Goal: Information Seeking & Learning: Find specific fact

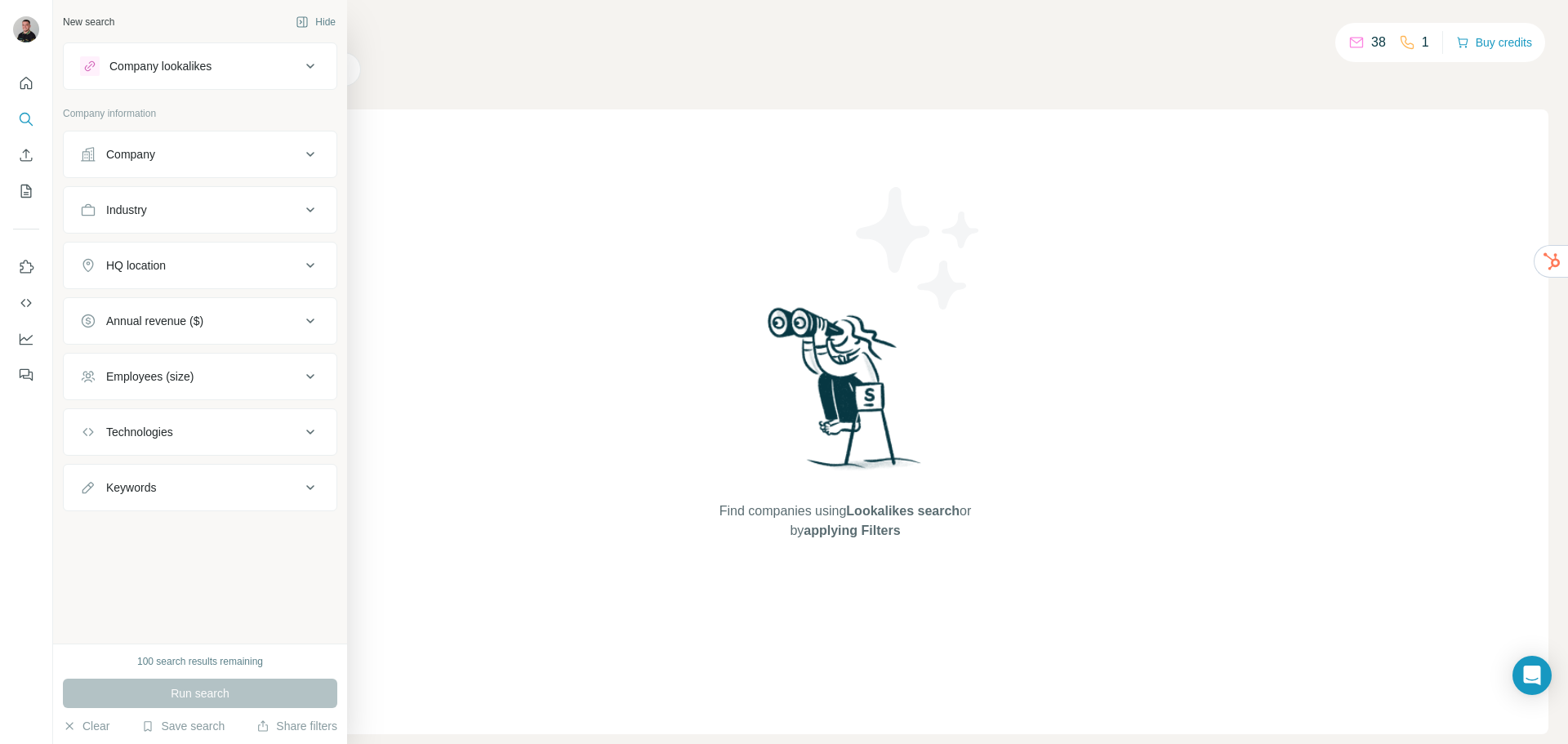
click at [207, 160] on div "Company" at bounding box center [190, 154] width 221 height 16
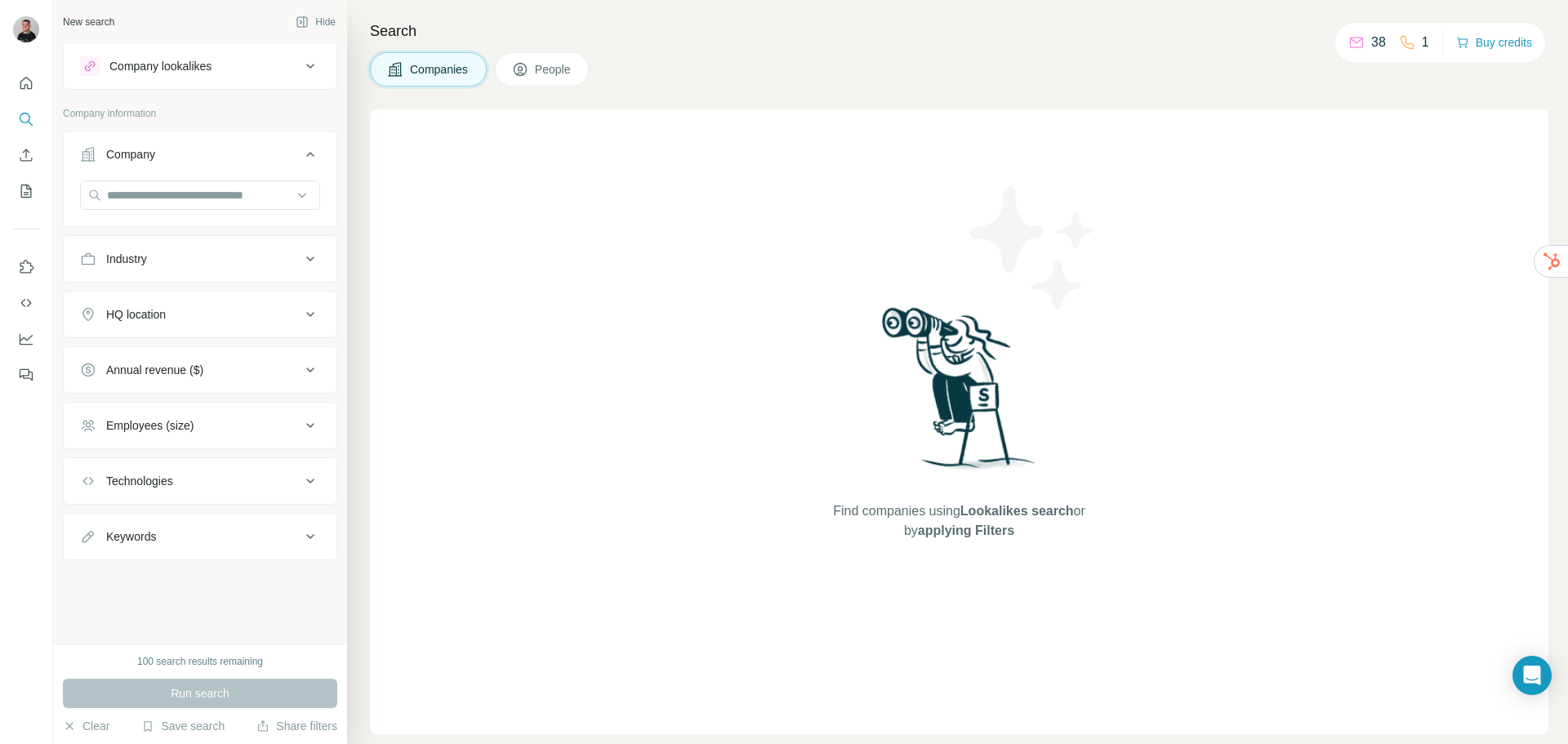
click at [318, 156] on icon at bounding box center [310, 154] width 20 height 20
click at [287, 59] on div "Company lookalikes" at bounding box center [190, 66] width 221 height 20
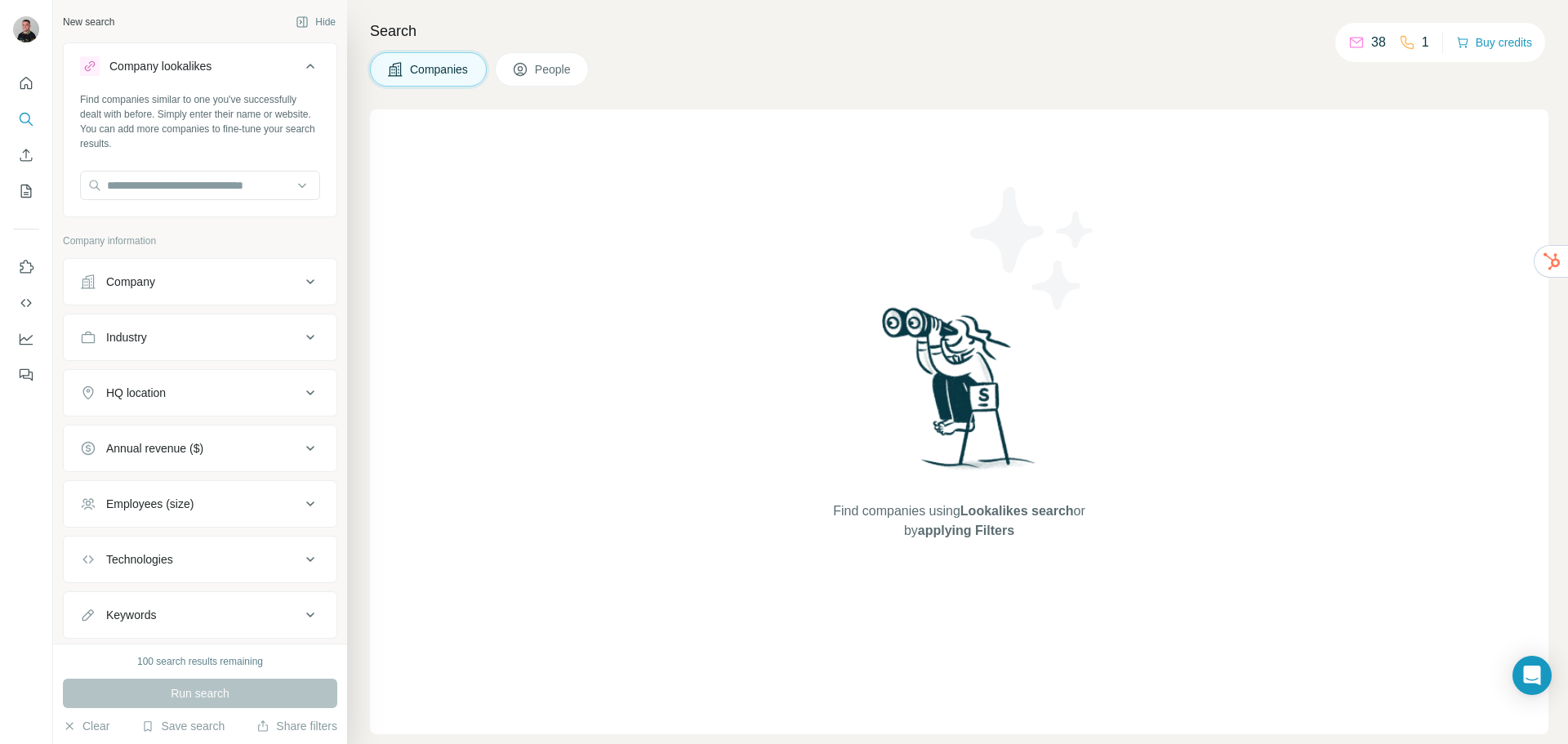
click at [300, 62] on icon at bounding box center [310, 66] width 20 height 20
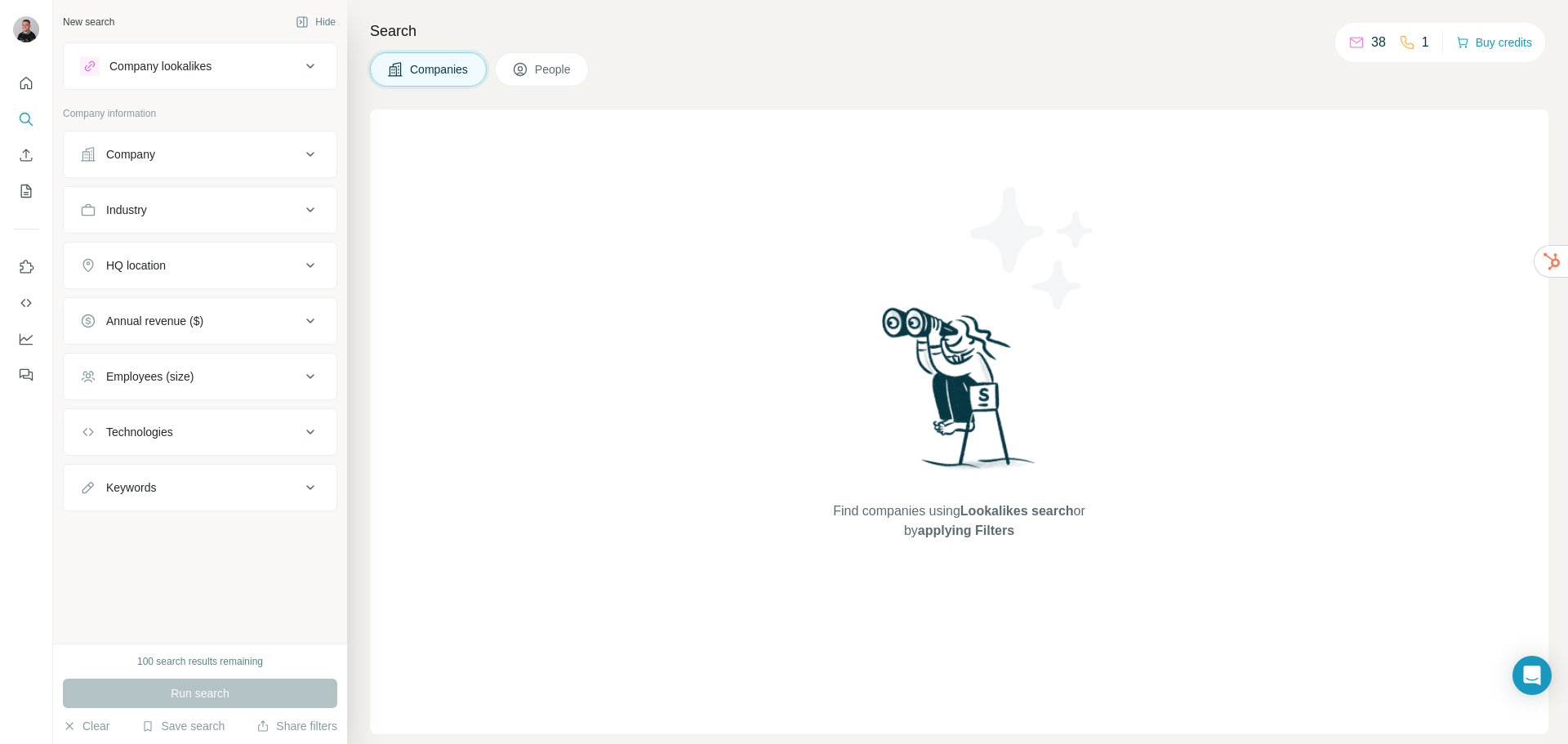
click at [295, 216] on div "Industry" at bounding box center [190, 209] width 221 height 16
click at [254, 247] on input at bounding box center [191, 250] width 202 height 18
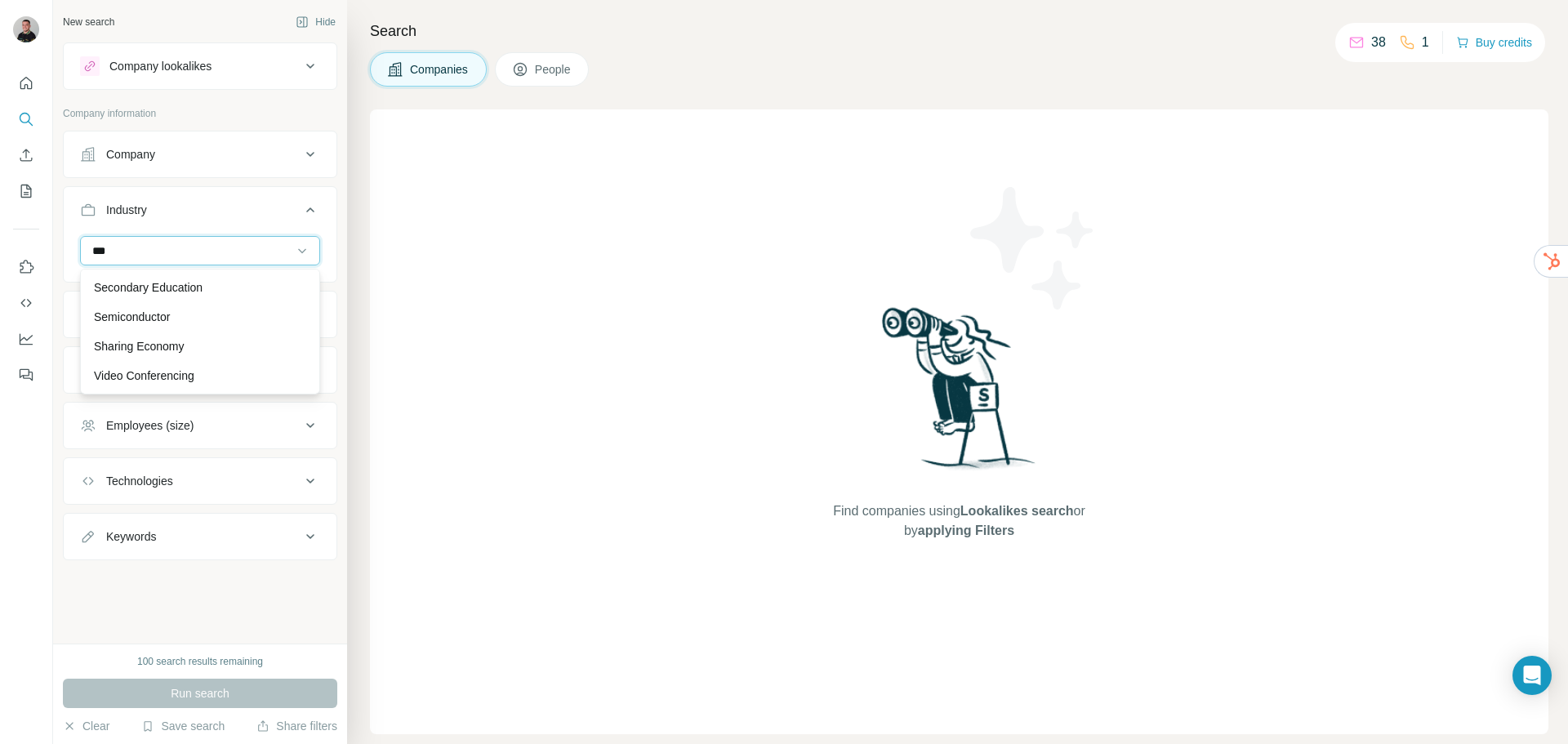
scroll to position [646, 0]
type input "*****"
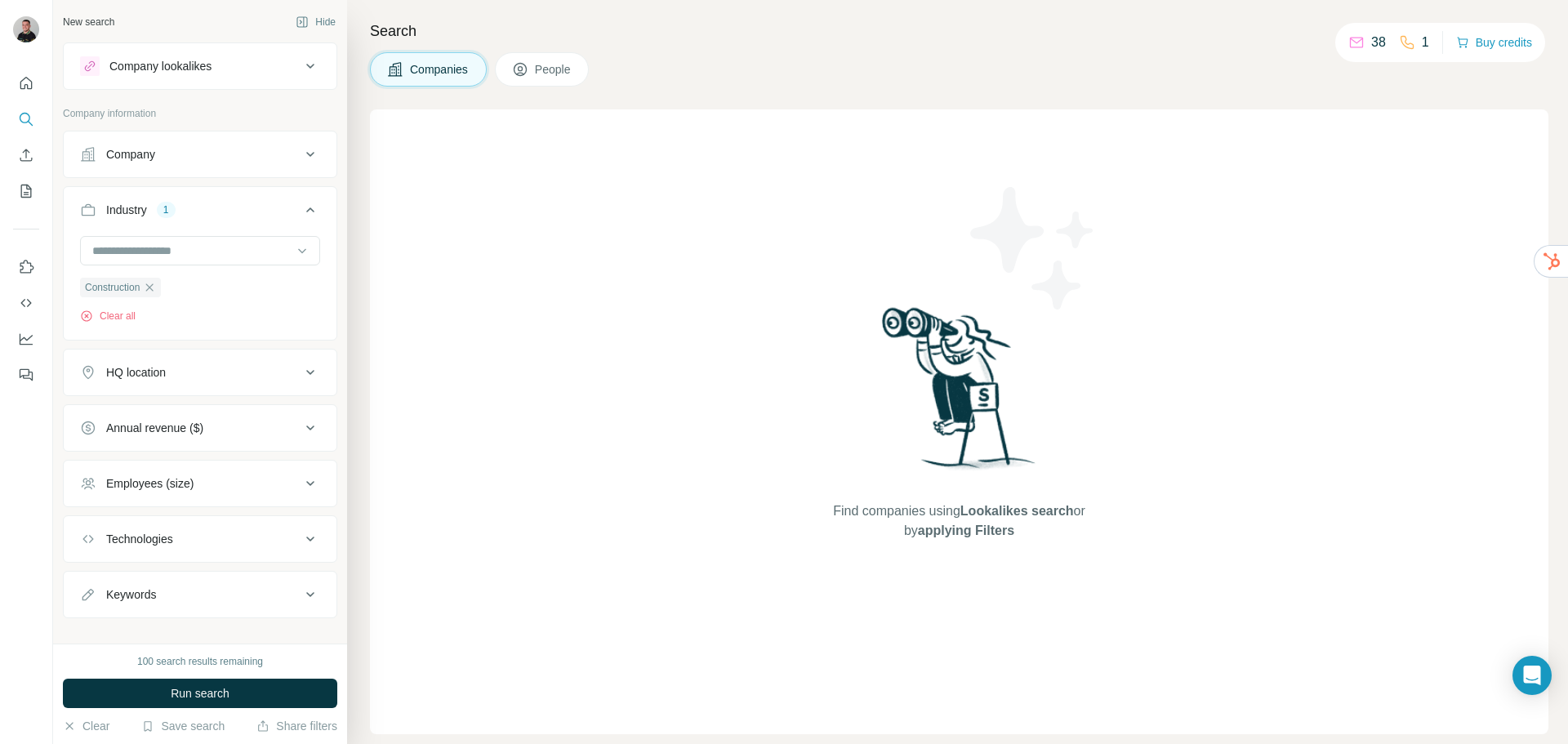
click at [179, 151] on div "Company" at bounding box center [190, 154] width 221 height 16
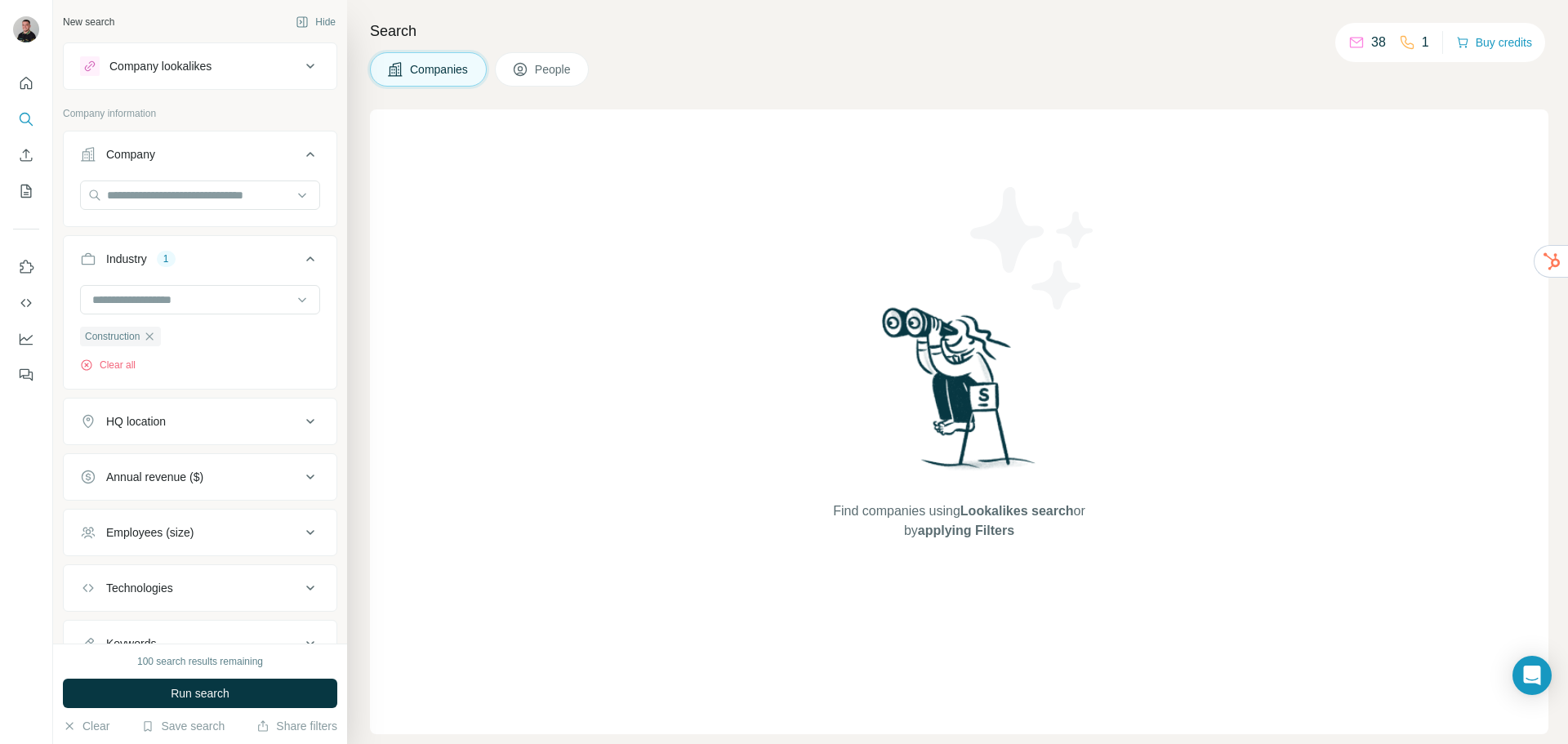
click at [202, 157] on div "Company" at bounding box center [190, 154] width 221 height 16
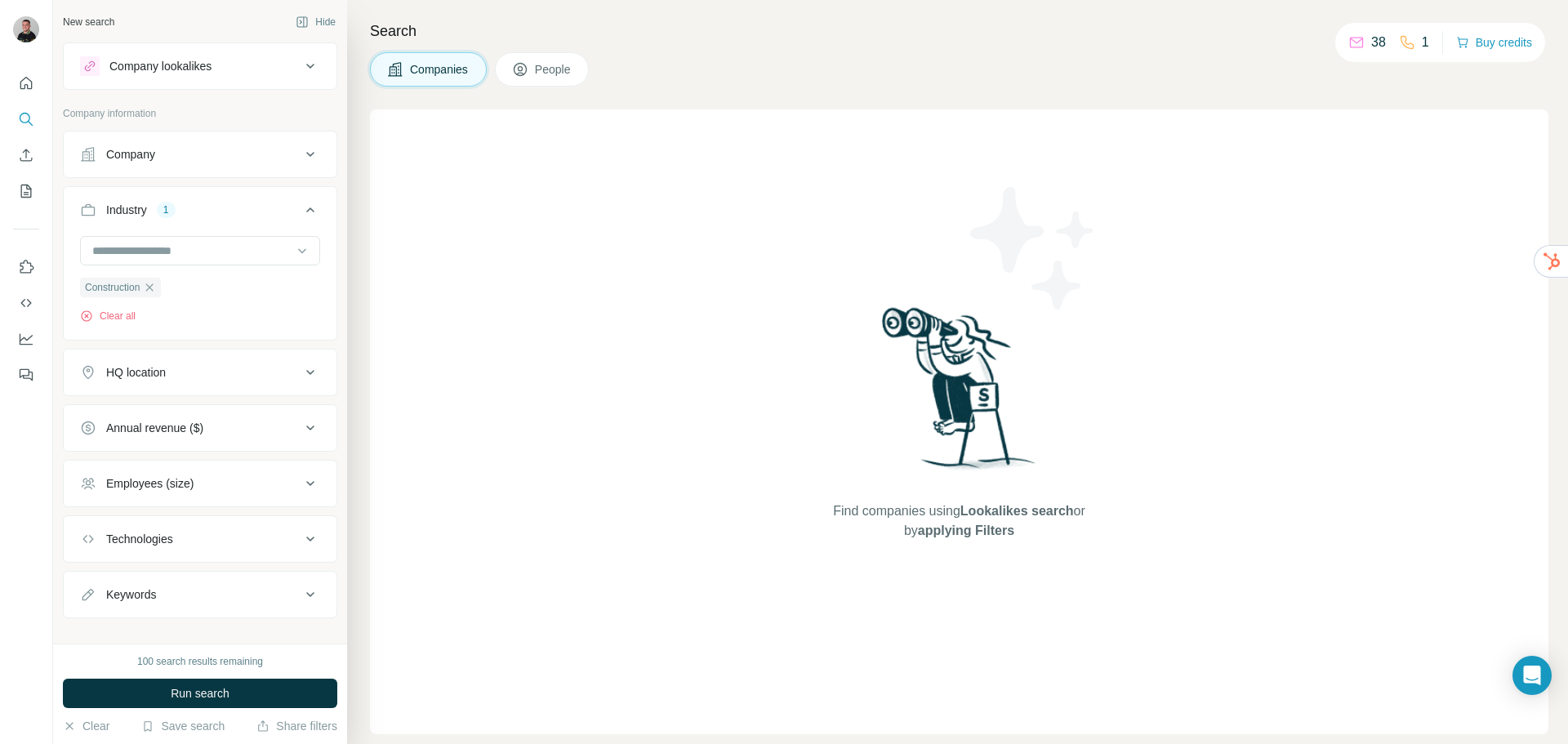
click at [186, 381] on div "HQ location" at bounding box center [190, 372] width 221 height 16
click at [184, 410] on input "text" at bounding box center [199, 414] width 240 height 29
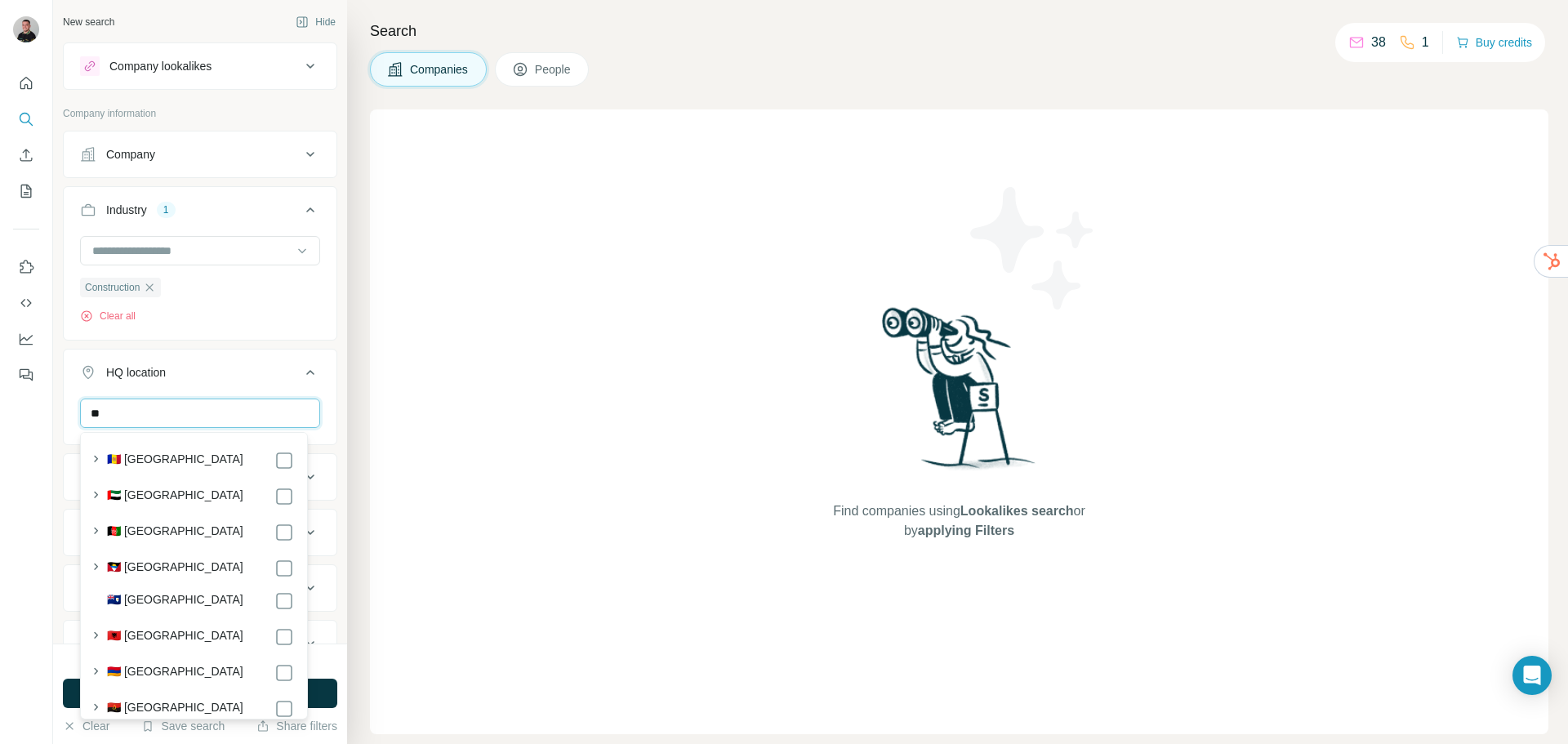
type input "***"
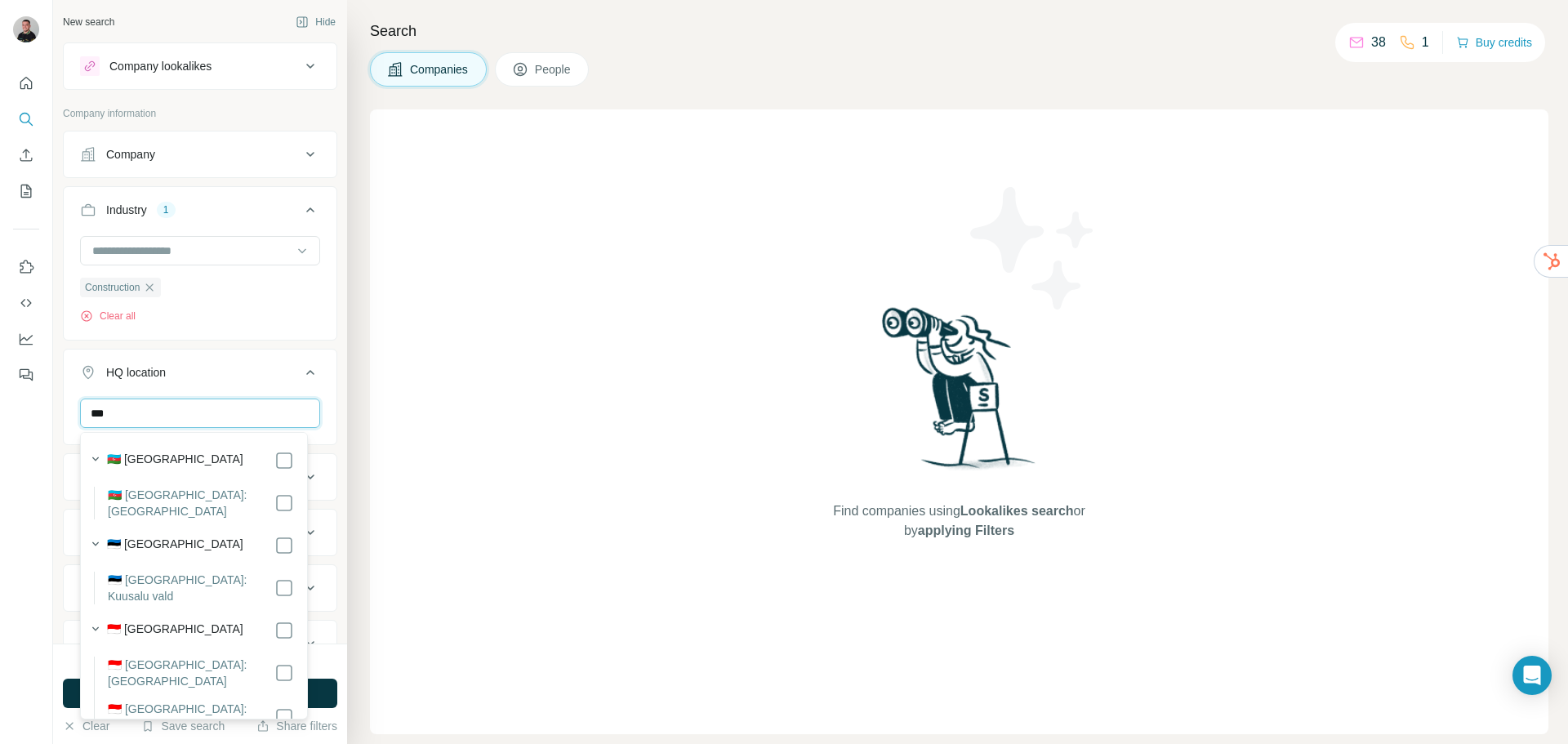
click at [211, 415] on input "***" at bounding box center [199, 414] width 240 height 29
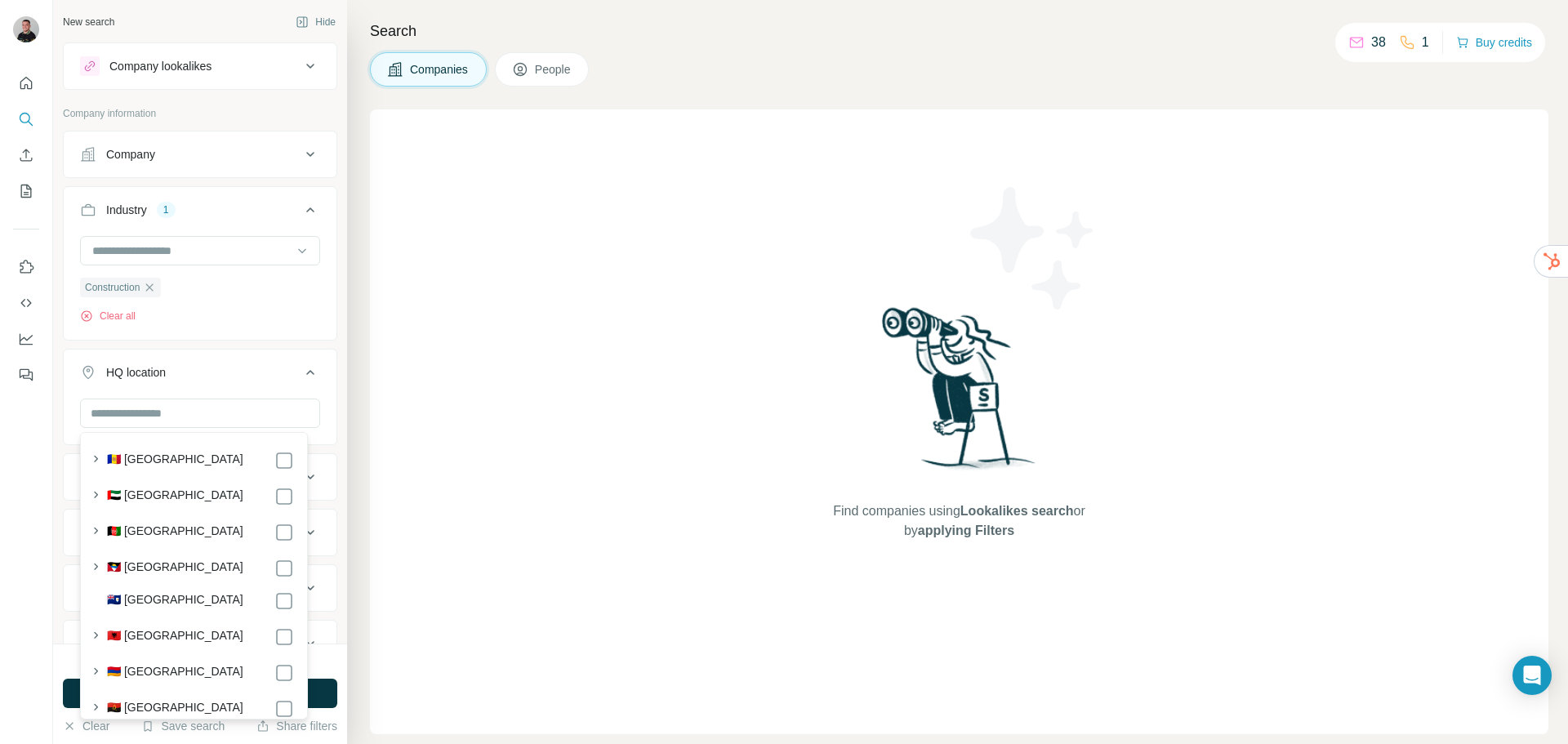
click at [299, 386] on button "HQ location" at bounding box center [200, 375] width 273 height 46
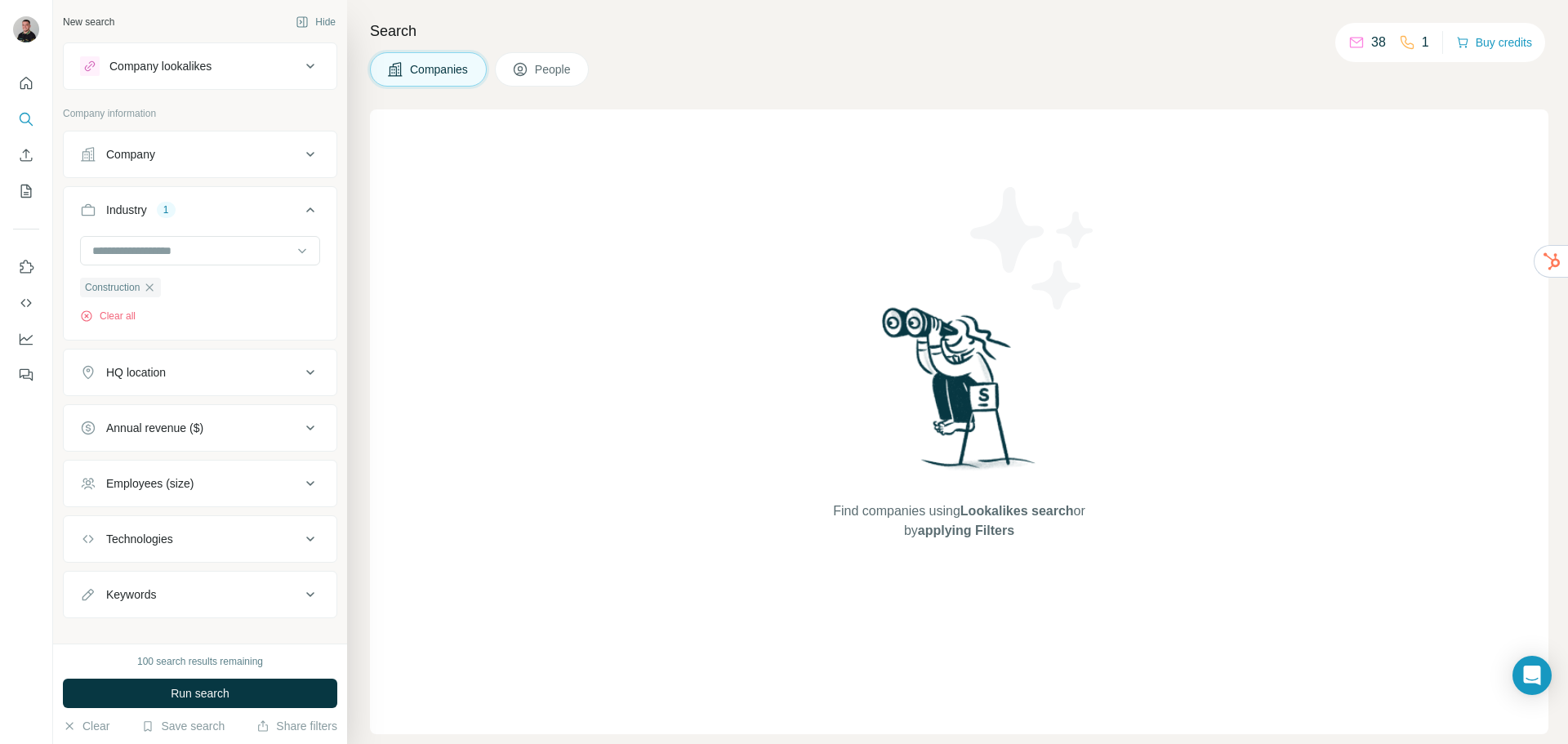
click at [246, 430] on div "Annual revenue ($)" at bounding box center [190, 427] width 221 height 16
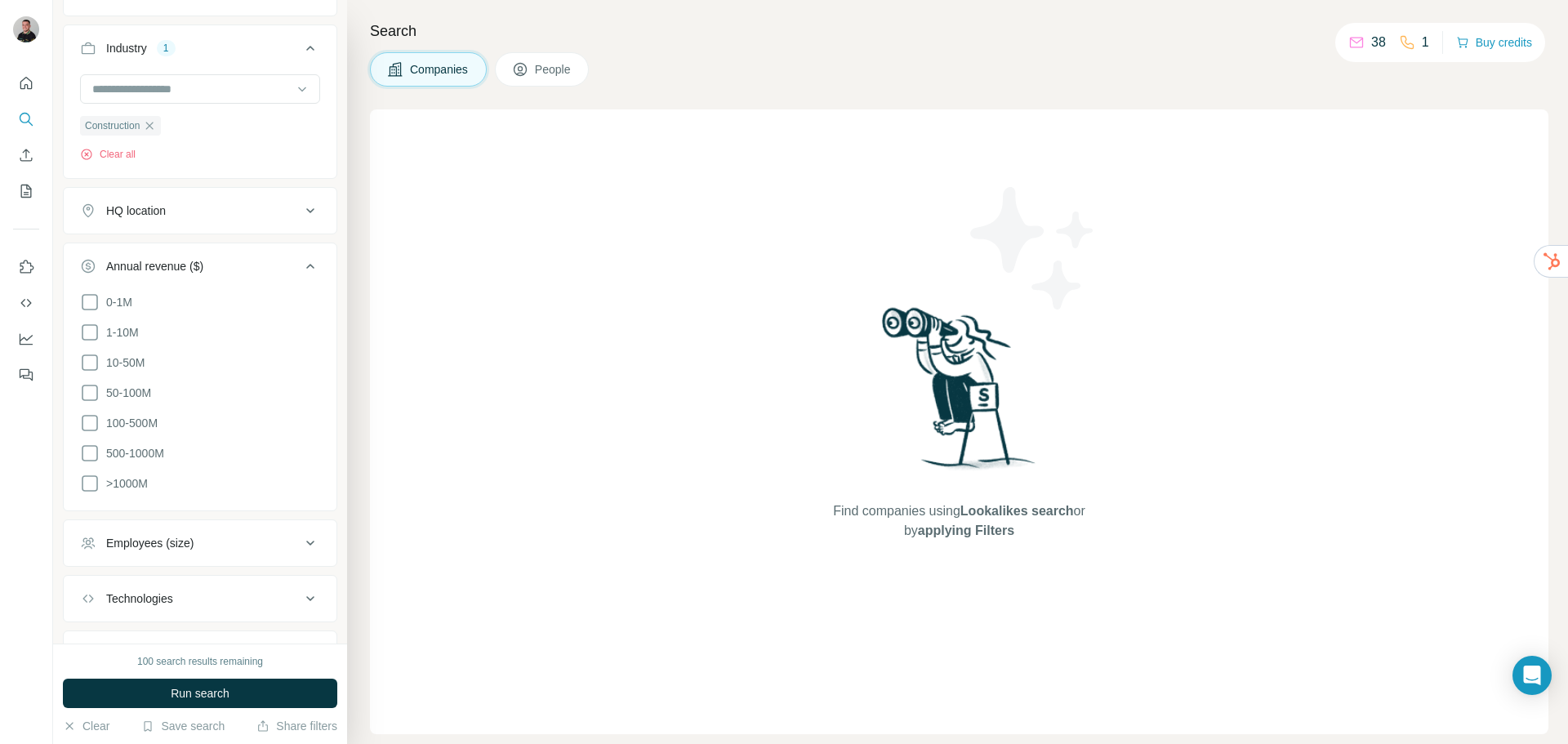
scroll to position [164, 0]
click at [130, 393] on span "50-100M" at bounding box center [125, 391] width 51 height 16
click at [137, 422] on span "100-500M" at bounding box center [128, 421] width 58 height 16
click at [288, 253] on button "Annual revenue ($) 2" at bounding box center [200, 267] width 273 height 46
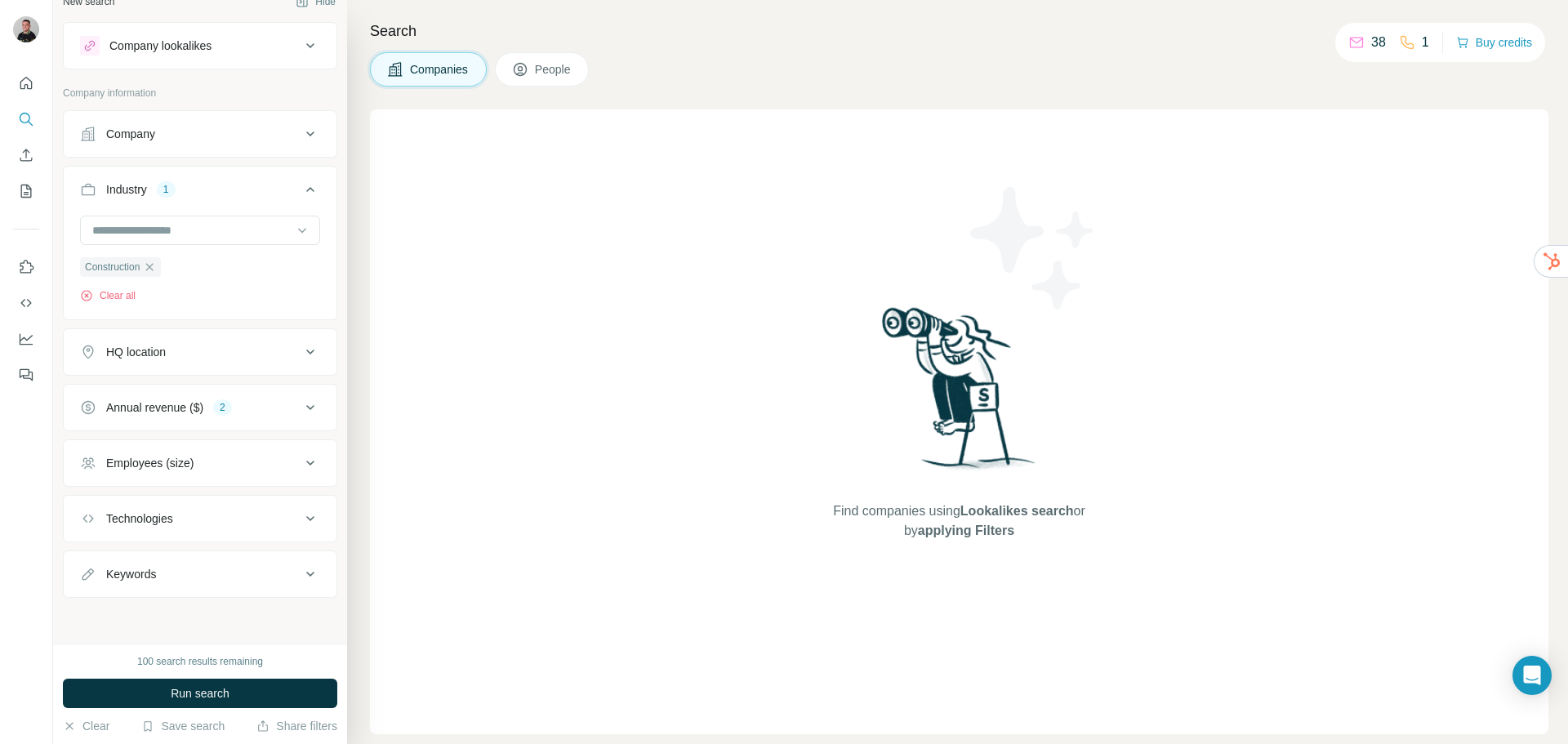
click at [256, 470] on div "Employees (size)" at bounding box center [190, 463] width 221 height 16
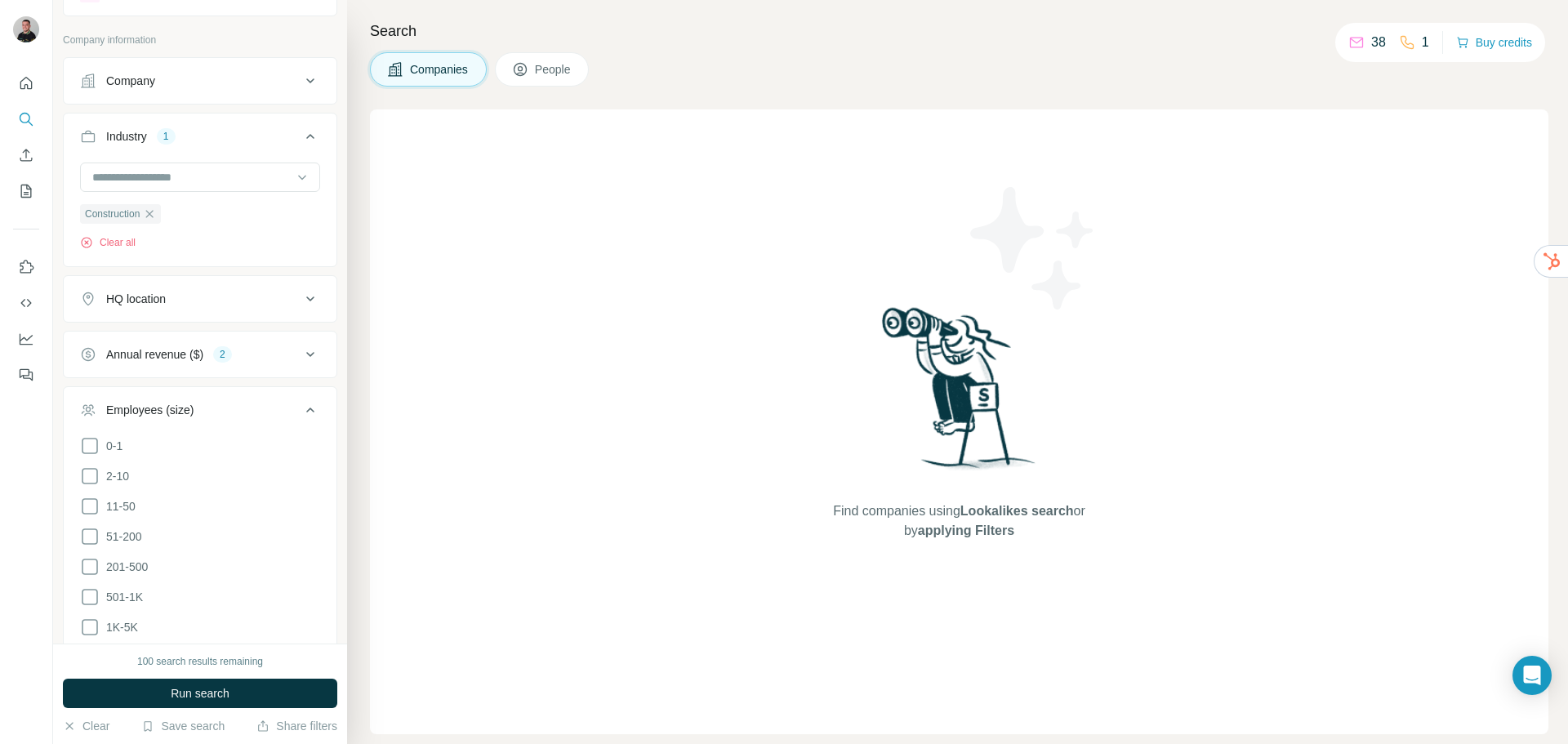
scroll to position [103, 0]
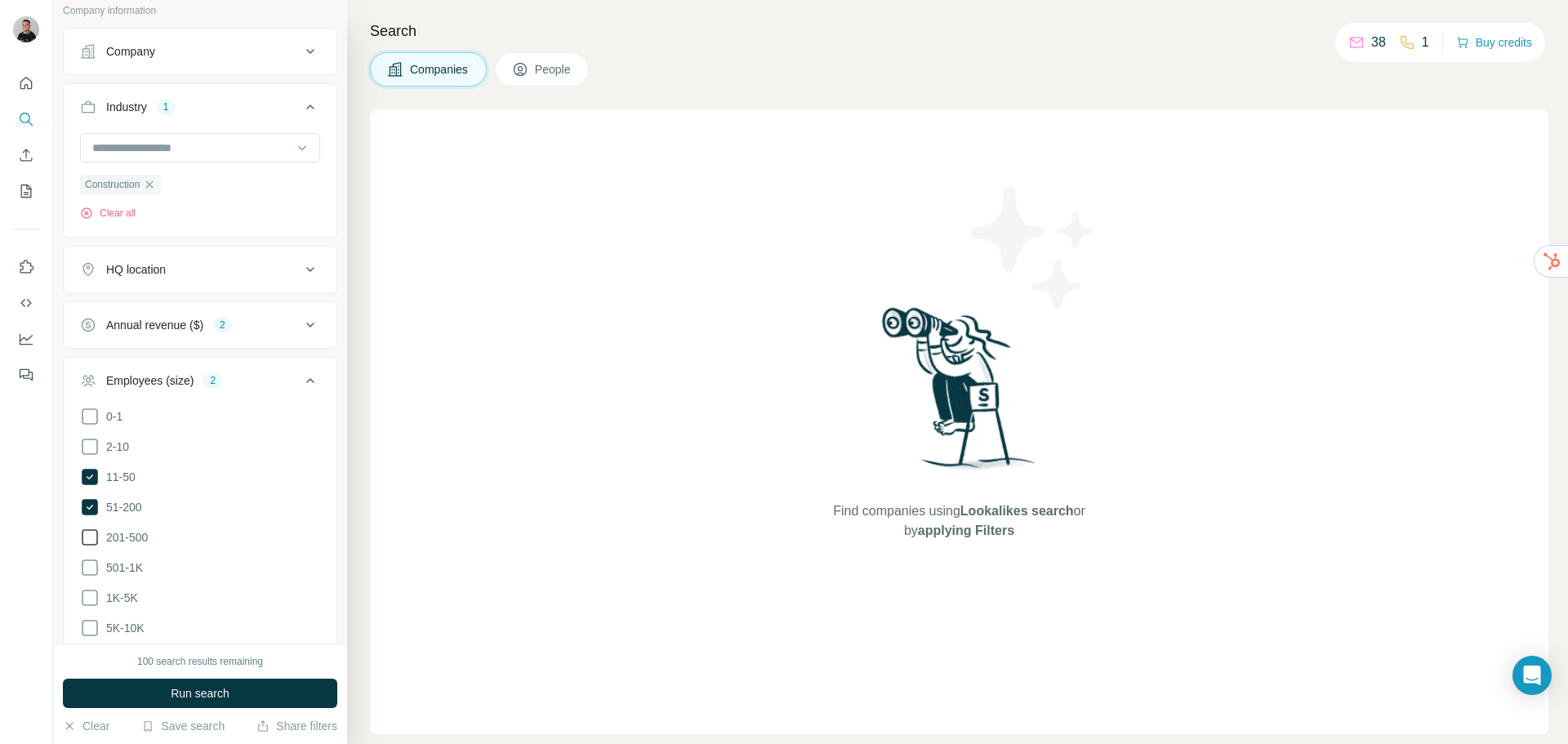
click at [137, 529] on span "201-500" at bounding box center [124, 537] width 48 height 16
click at [286, 378] on div "Employees (size) 3" at bounding box center [190, 380] width 221 height 16
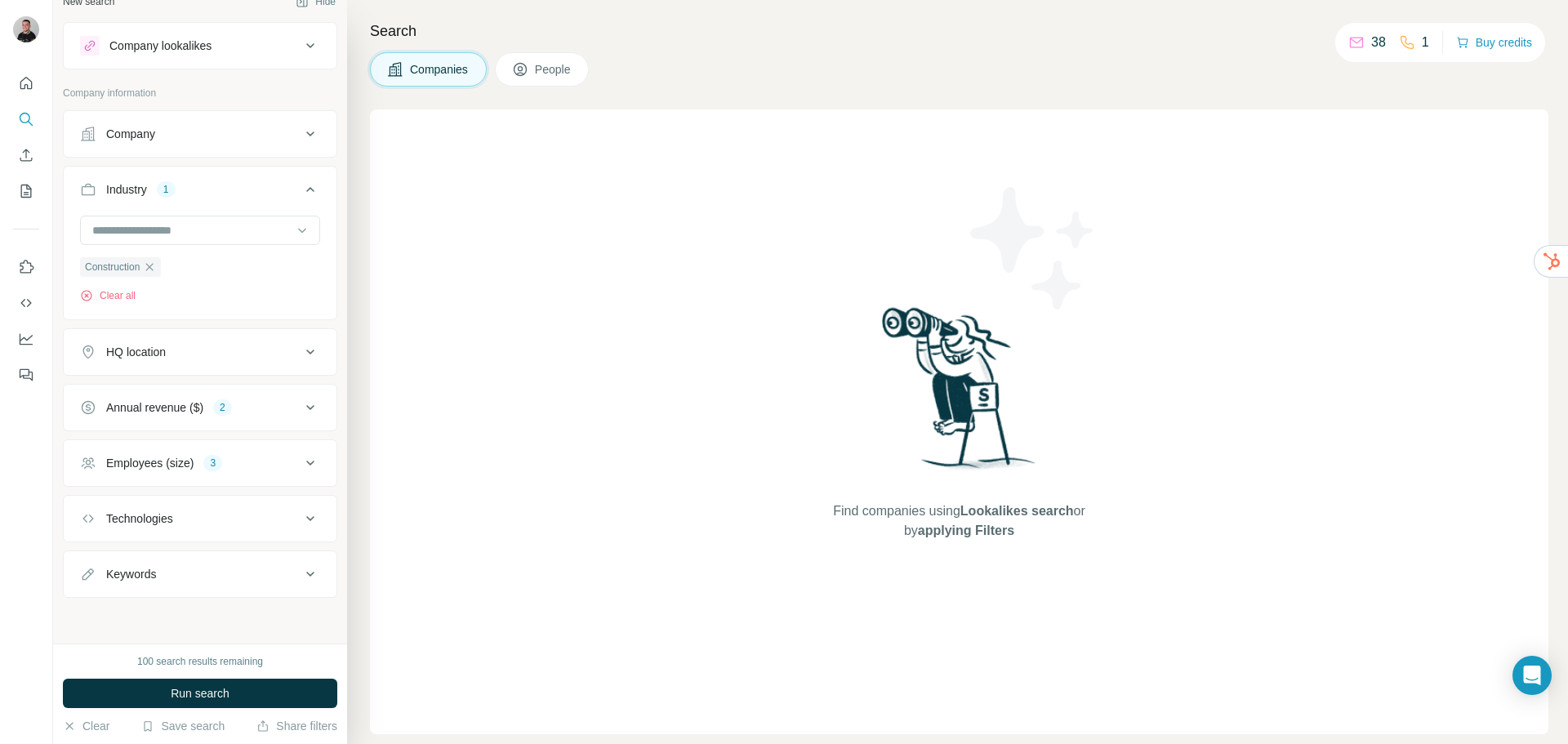
click at [235, 571] on div "Keywords" at bounding box center [190, 574] width 221 height 16
click at [122, 620] on input "text" at bounding box center [183, 614] width 208 height 29
click at [205, 614] on input "**********" at bounding box center [183, 614] width 208 height 29
type input "*****"
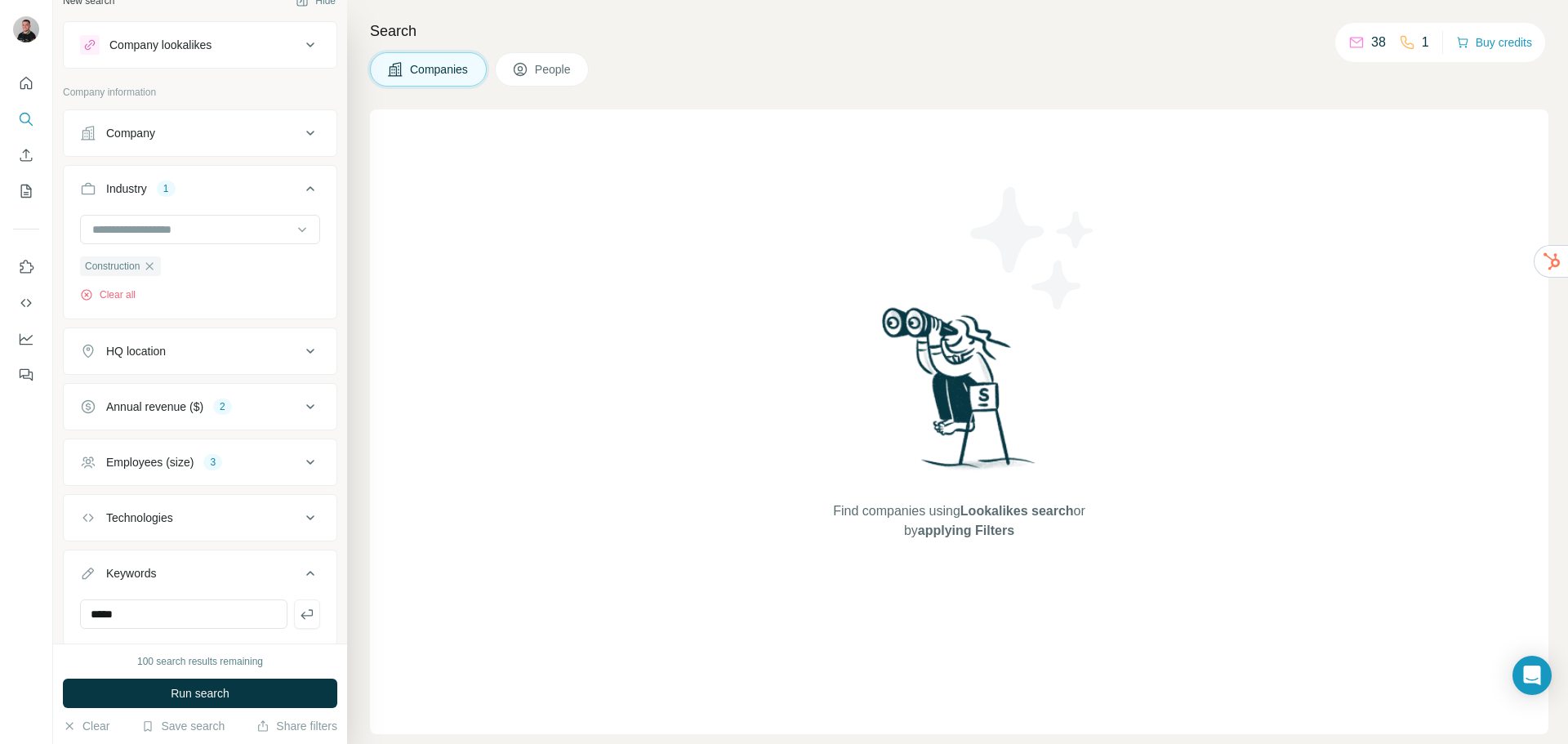
click at [326, 555] on div "New search Hide Company lookalikes Company information Company Industry 1 Const…" at bounding box center [200, 322] width 294 height 644
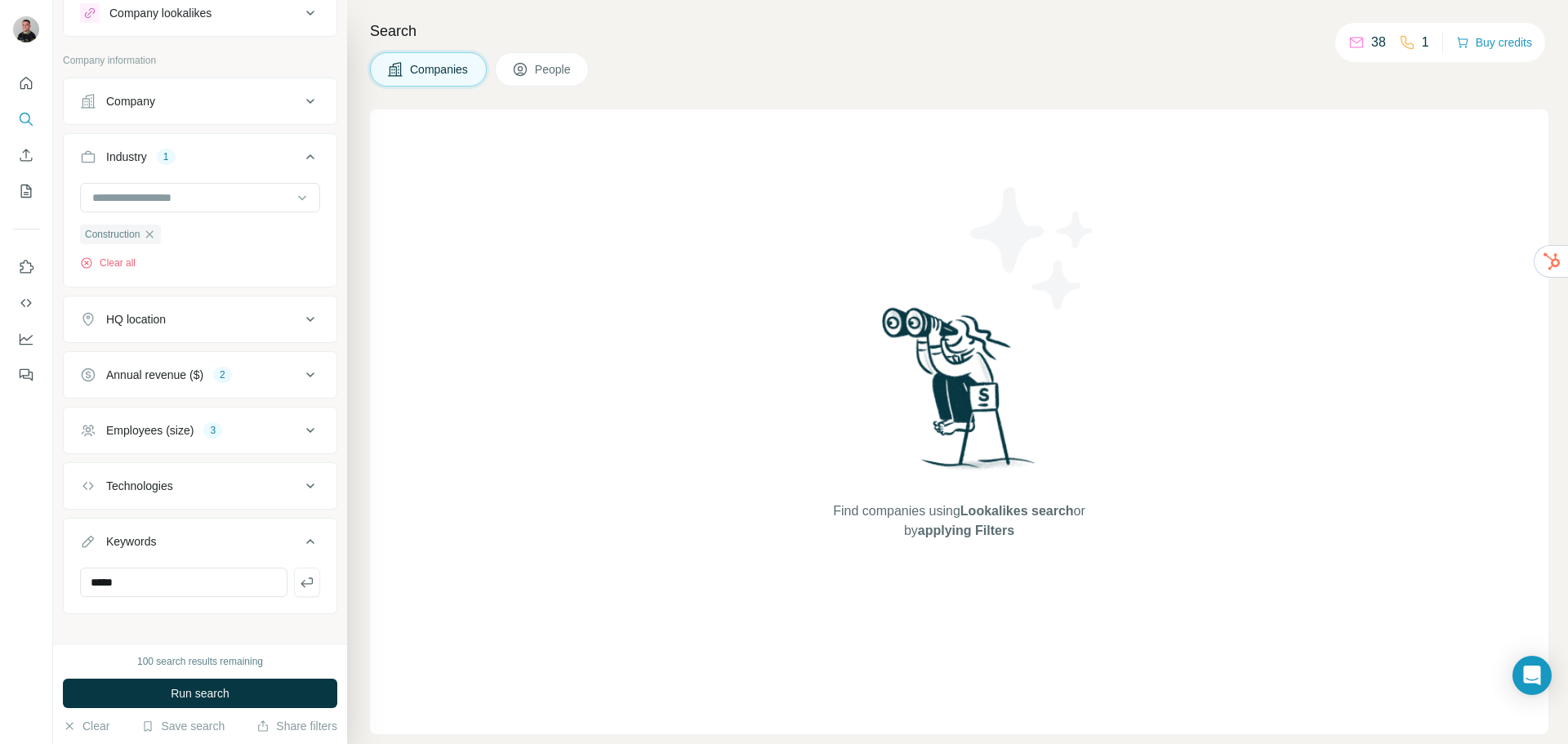
scroll to position [70, 0]
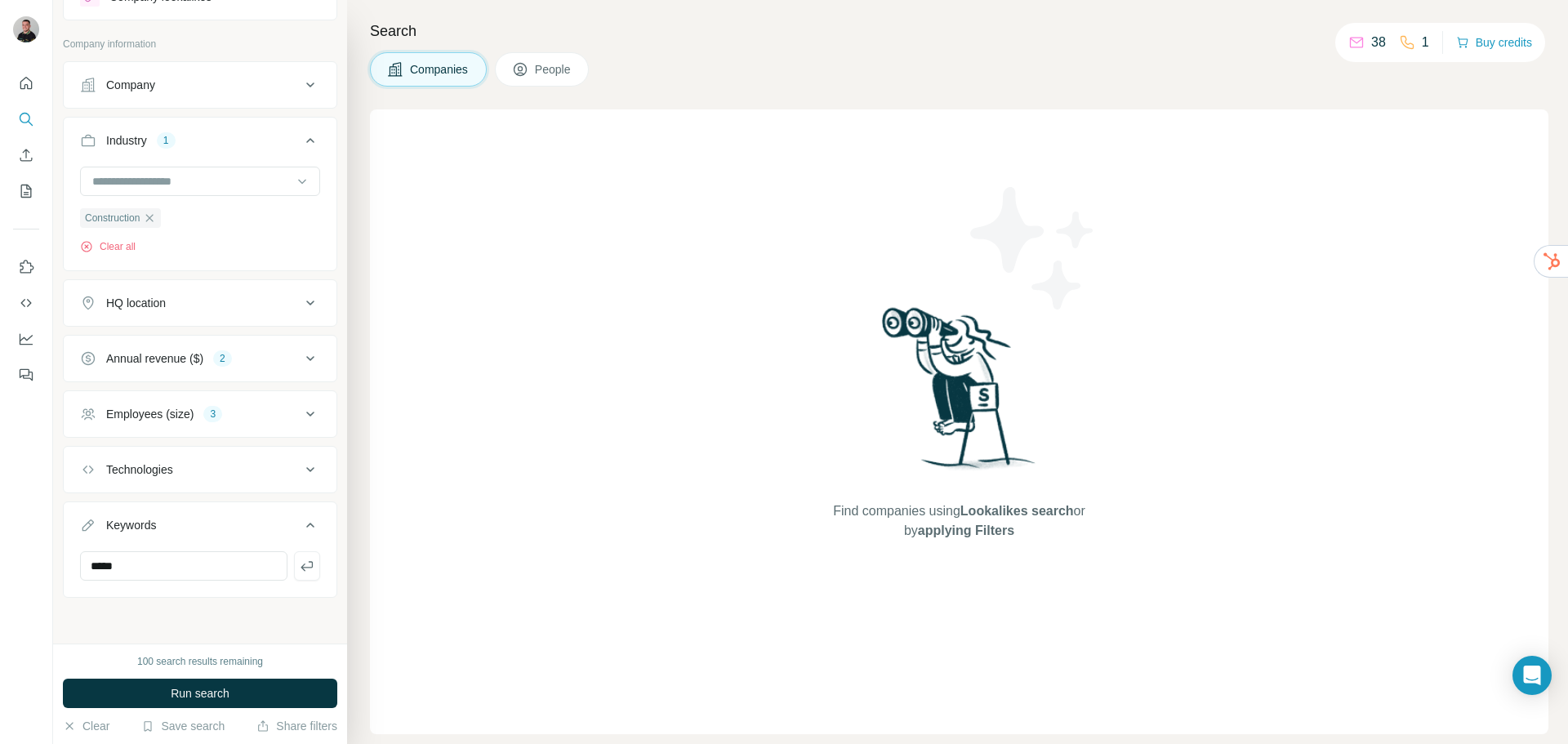
click at [284, 521] on div "Keywords" at bounding box center [190, 524] width 221 height 16
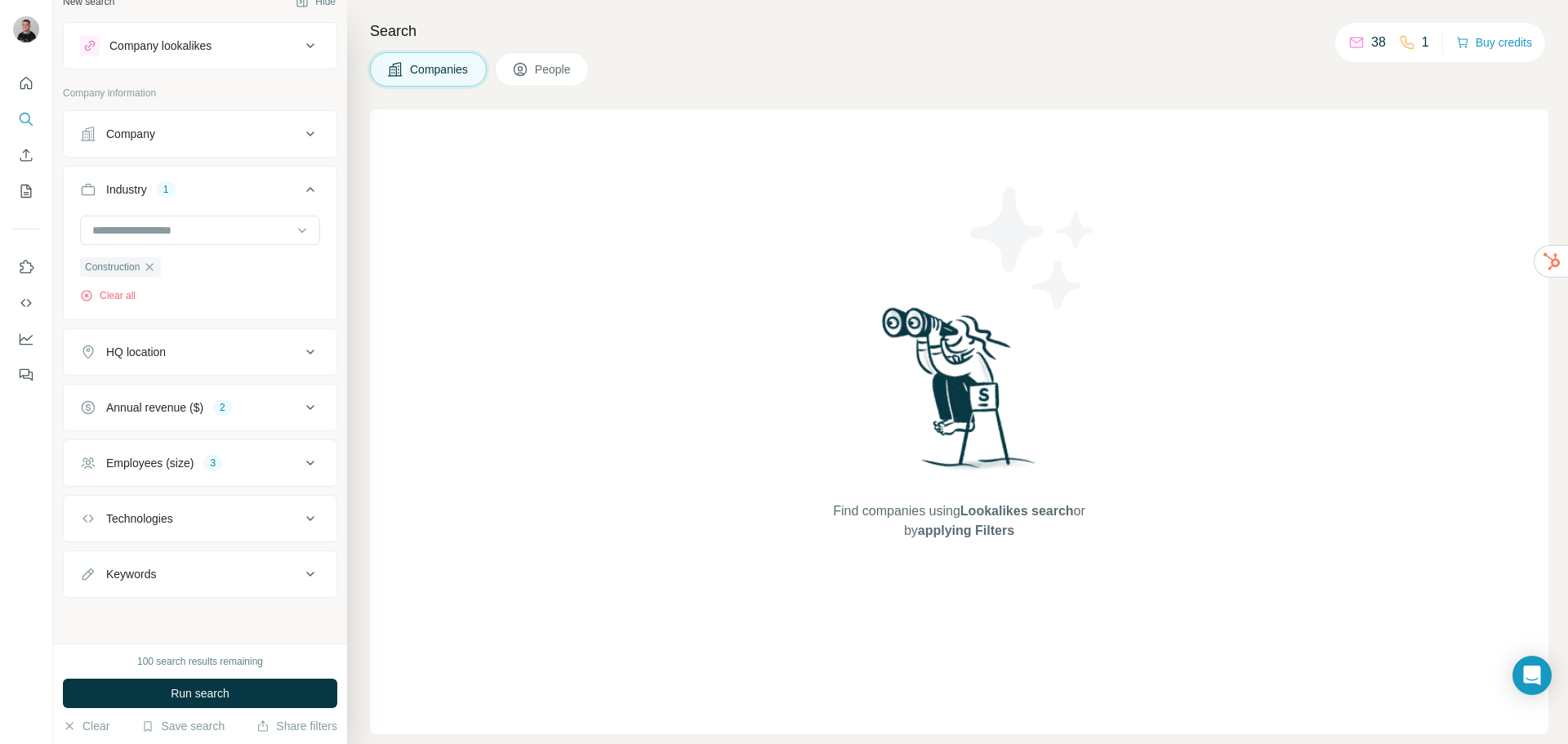
scroll to position [0, 0]
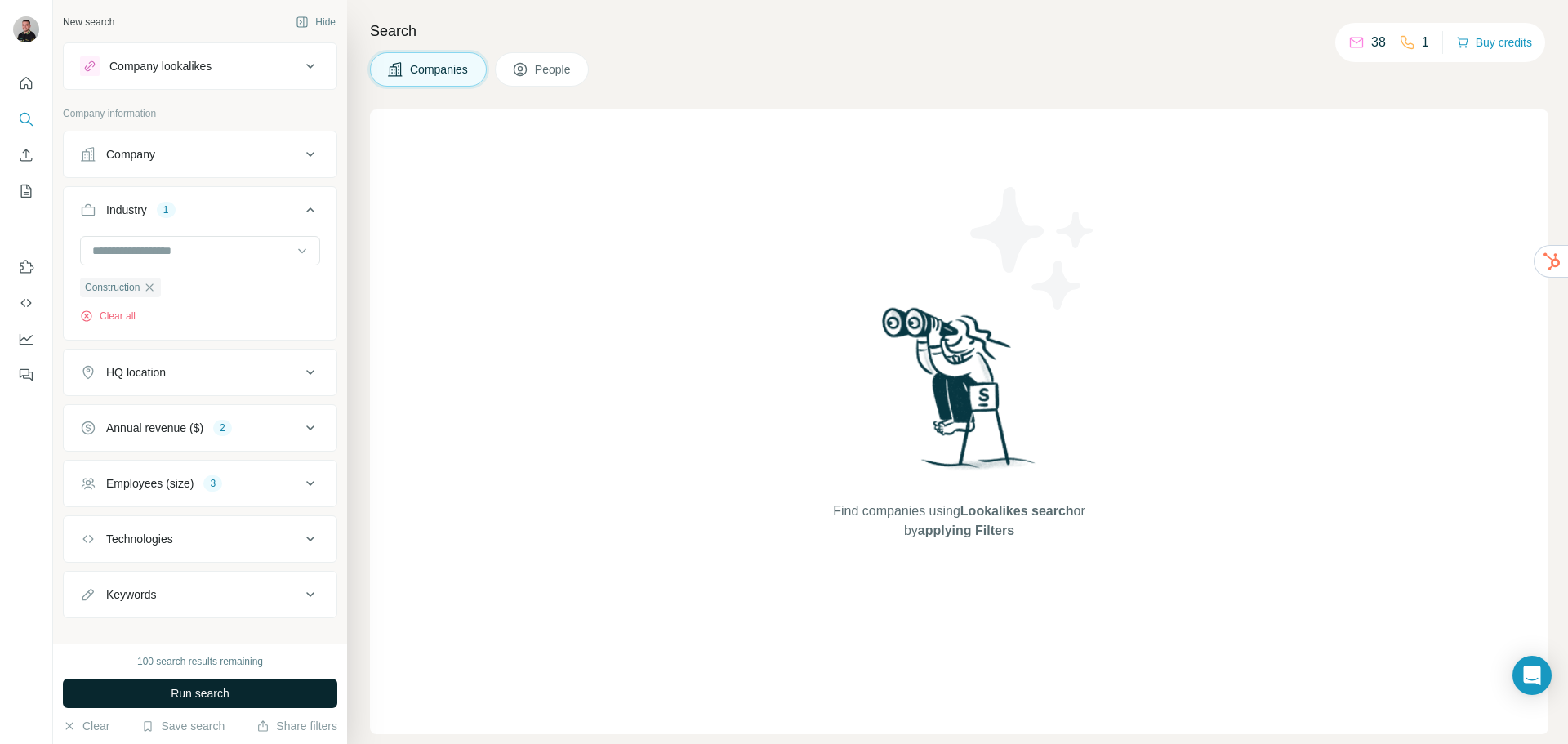
click at [224, 692] on span "Run search" at bounding box center [200, 693] width 59 height 16
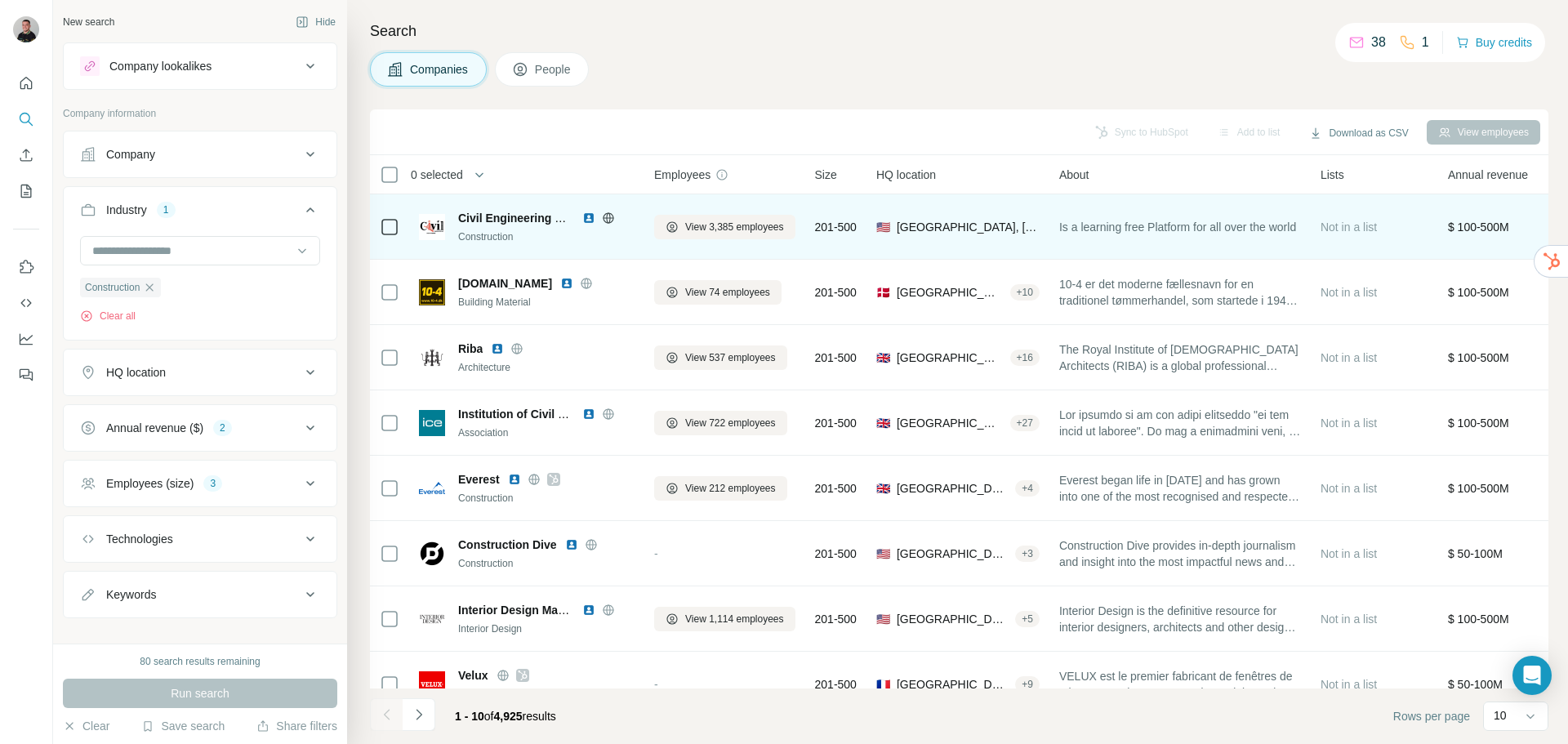
click at [610, 219] on icon at bounding box center [607, 217] width 4 height 10
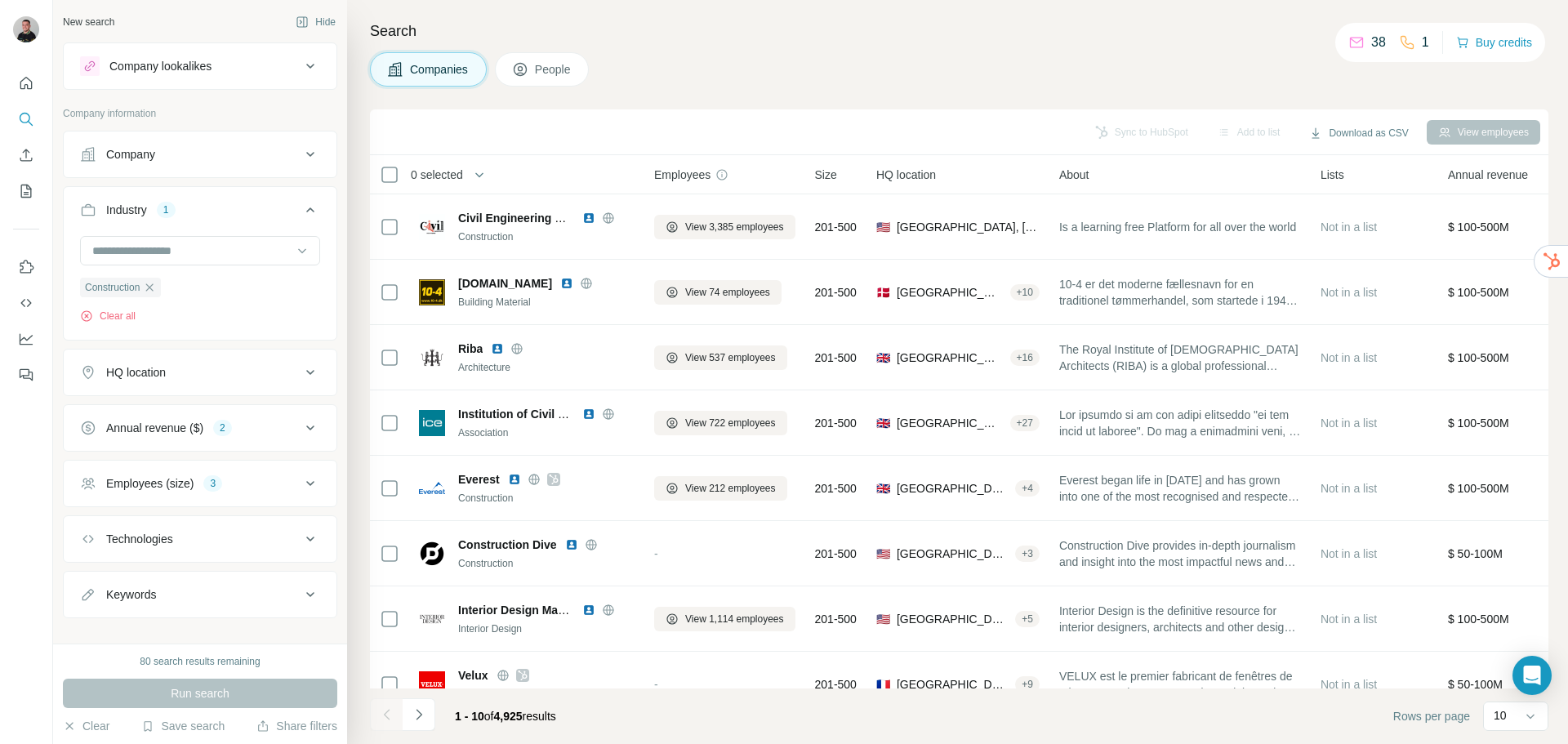
click at [238, 365] on div "HQ location" at bounding box center [190, 372] width 221 height 16
click at [205, 421] on input "text" at bounding box center [199, 414] width 240 height 29
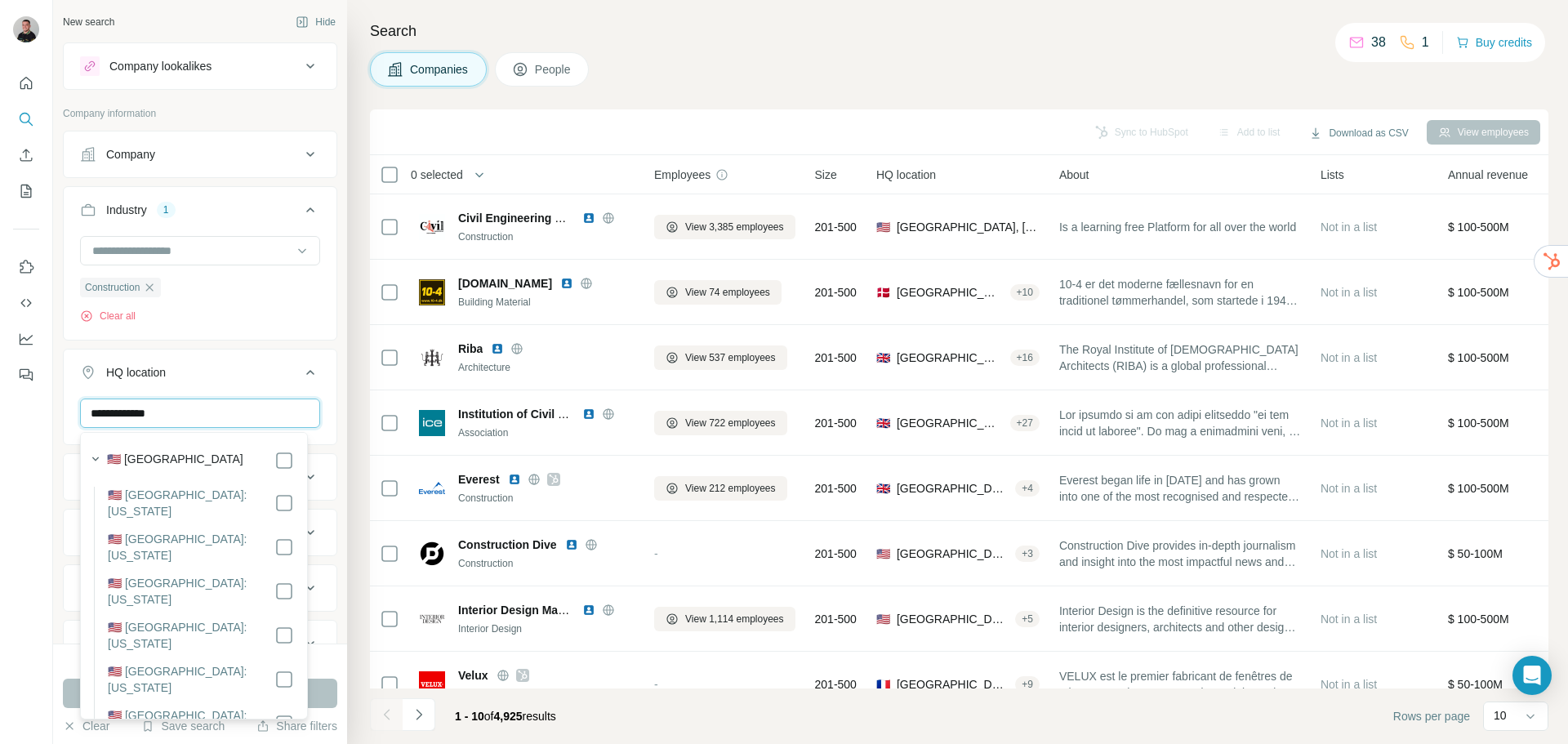
type input "**********"
click at [300, 371] on icon at bounding box center [310, 372] width 20 height 20
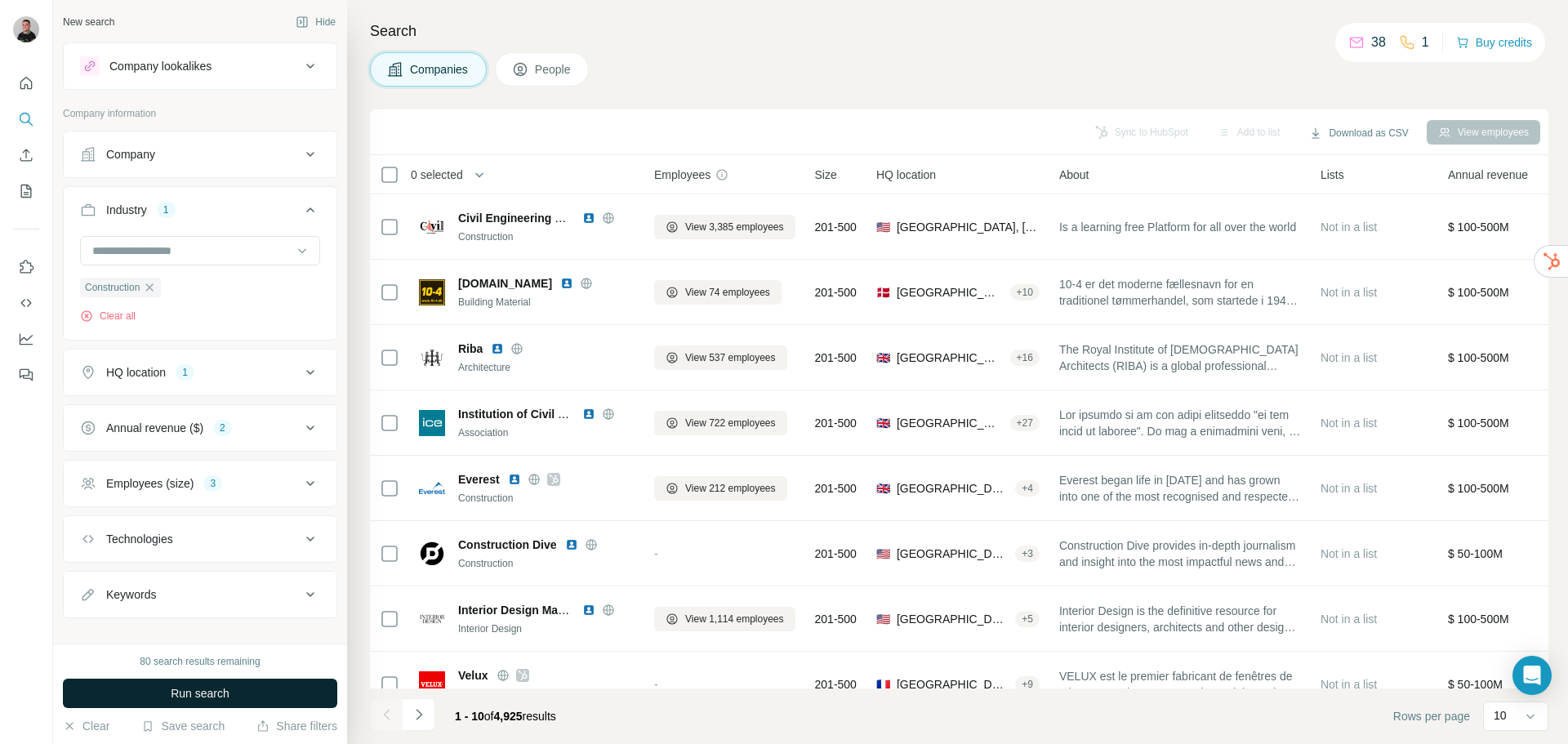
click at [202, 688] on span "Run search" at bounding box center [200, 693] width 59 height 16
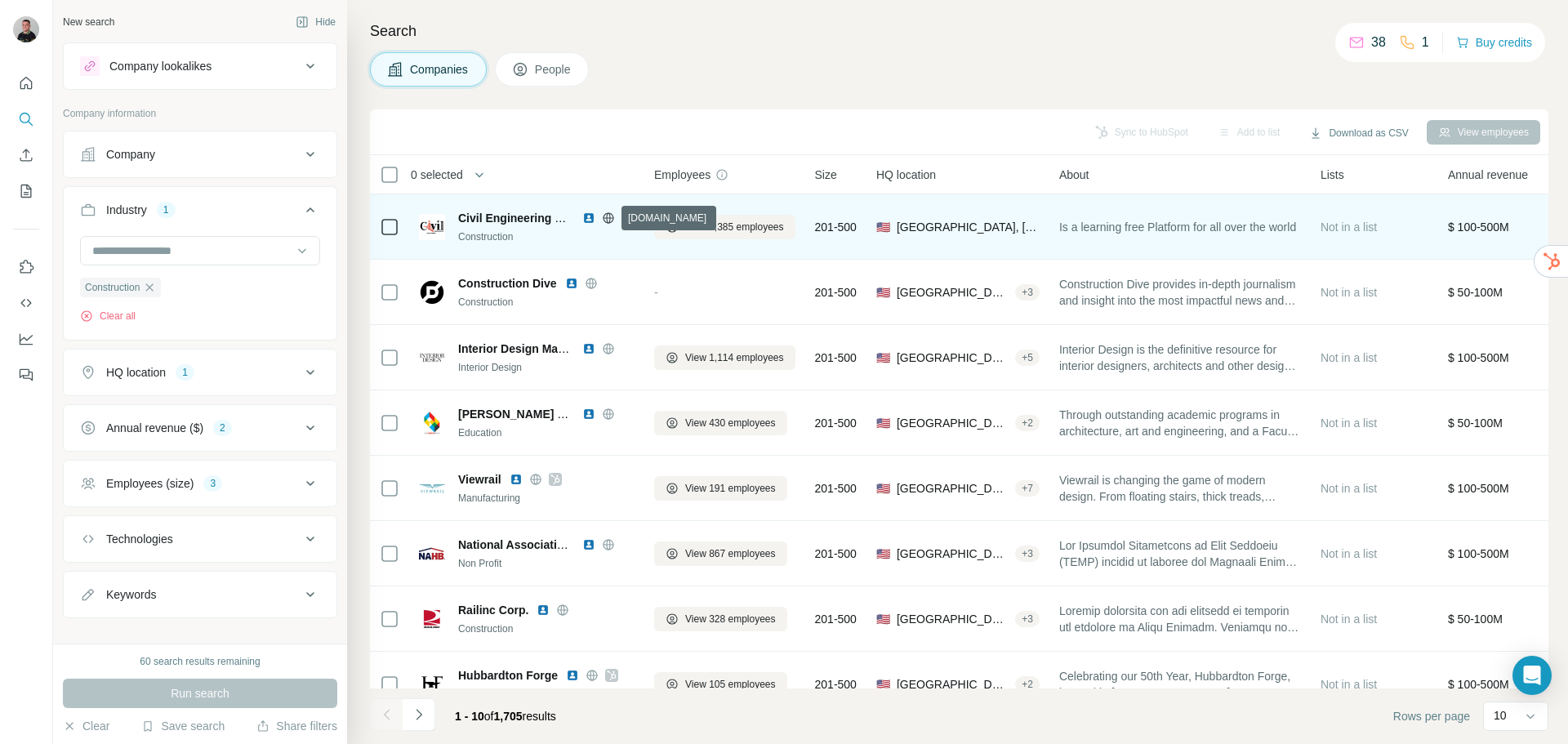
click at [607, 215] on icon at bounding box center [607, 217] width 4 height 10
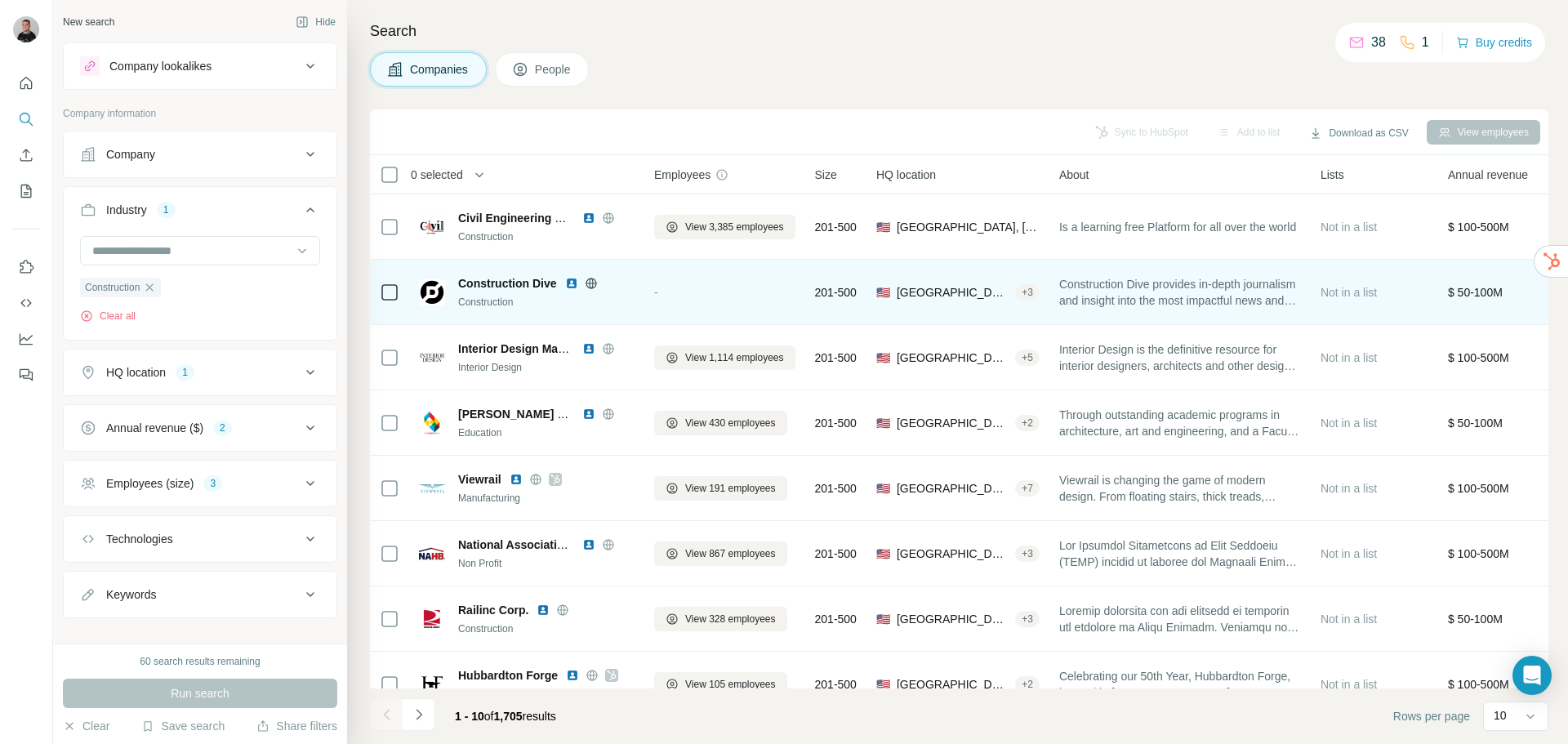
click at [588, 279] on icon at bounding box center [591, 283] width 10 height 10
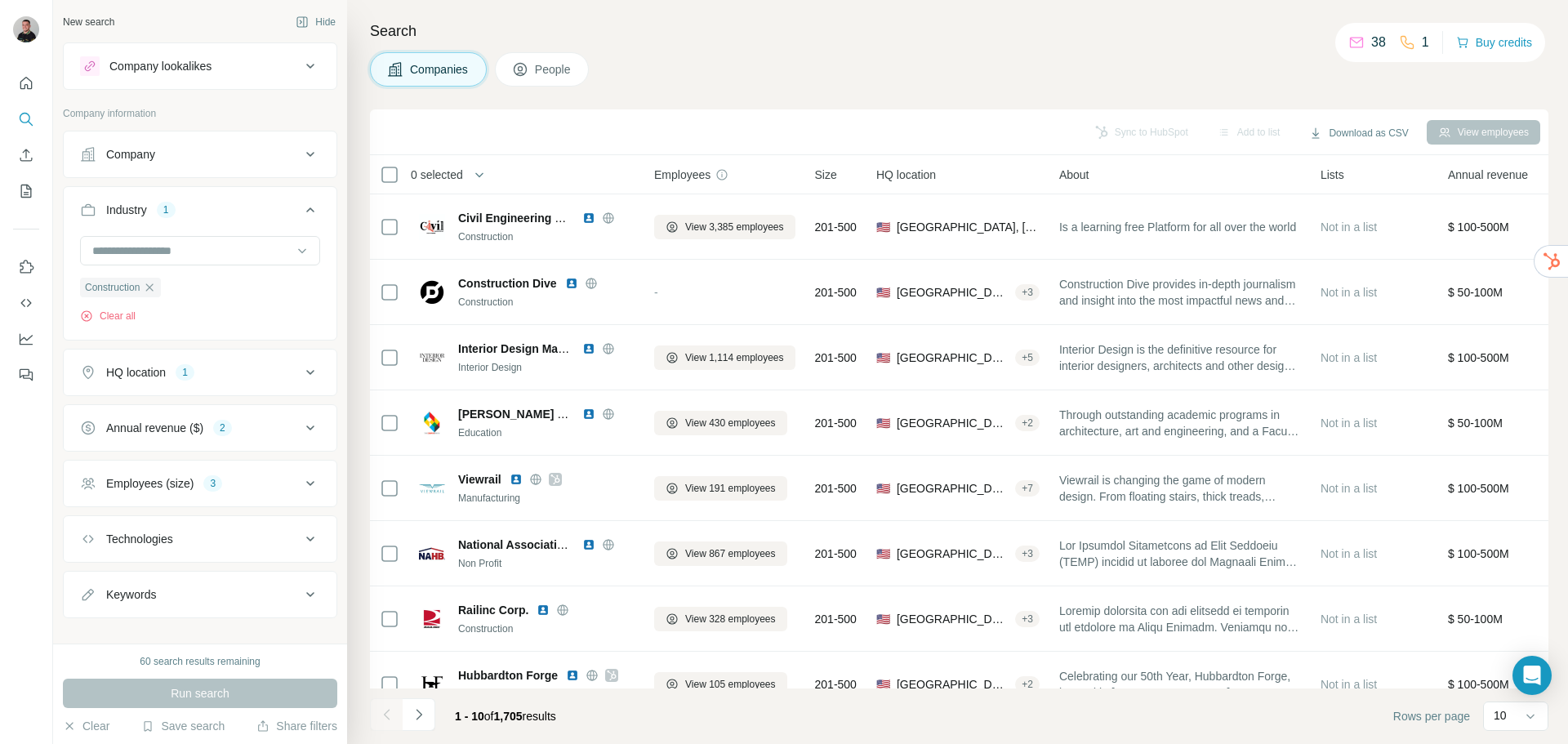
scroll to position [22, 0]
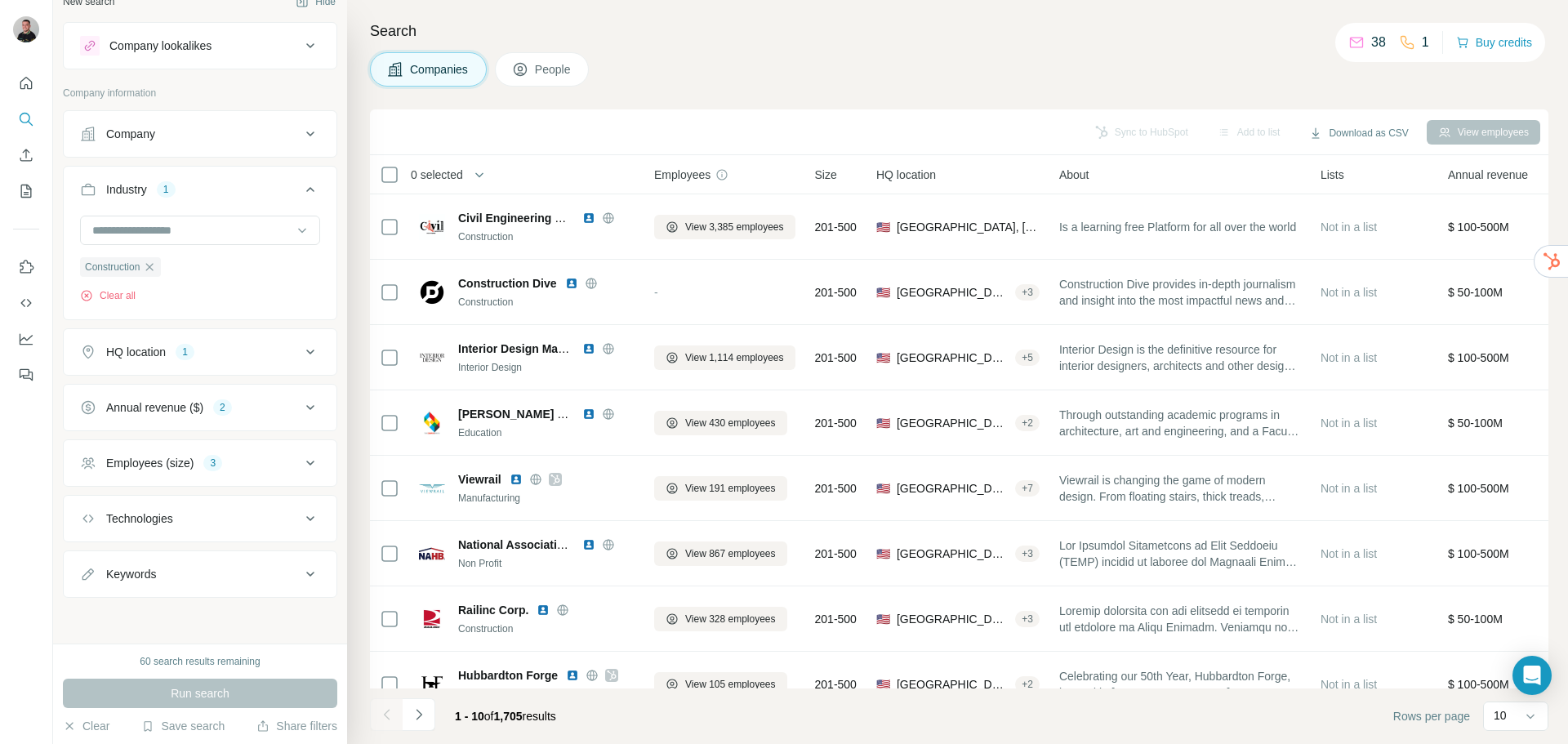
click at [190, 578] on div "Keywords" at bounding box center [190, 574] width 221 height 16
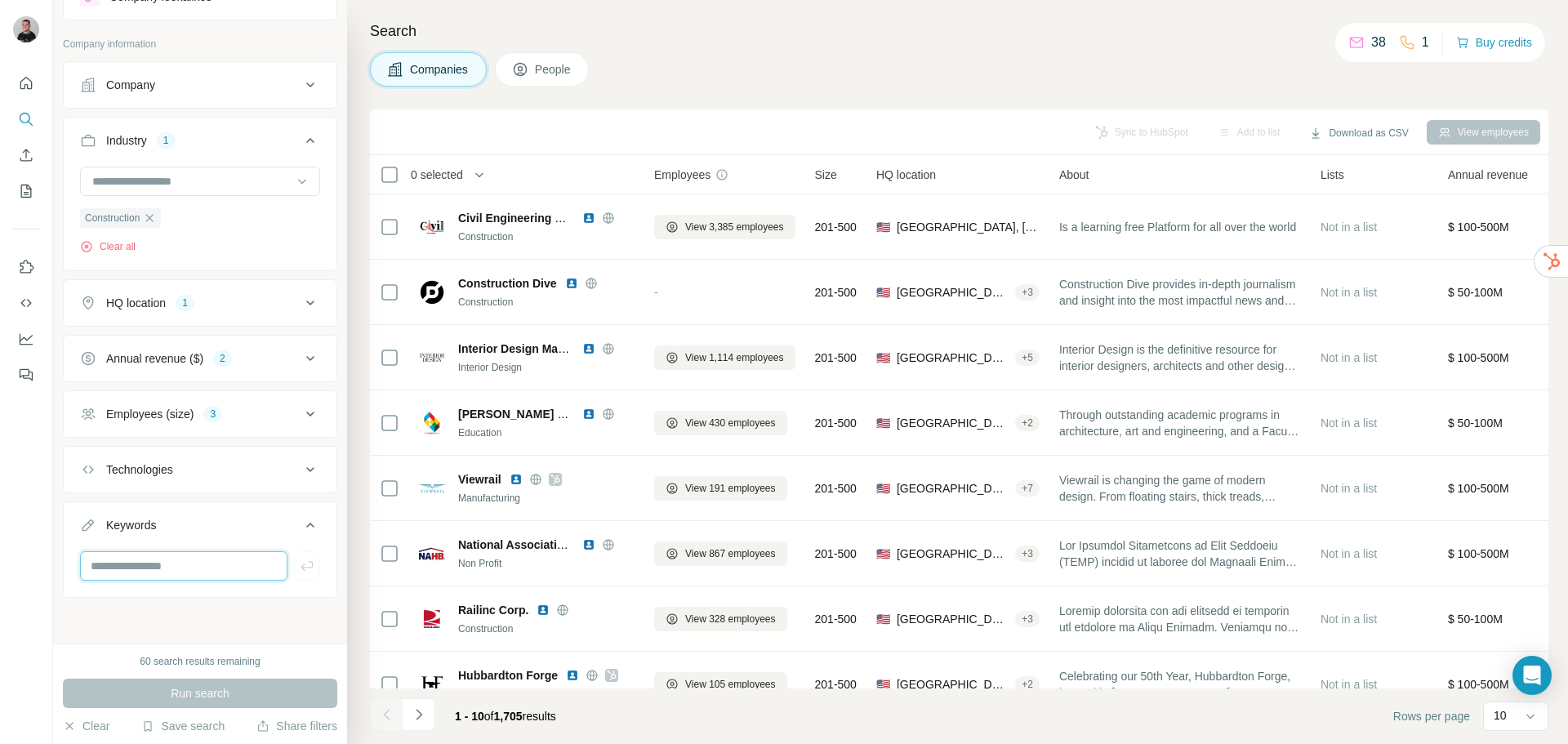
click at [173, 571] on input "text" at bounding box center [183, 566] width 208 height 29
type input "*****"
click at [294, 568] on button "button" at bounding box center [307, 566] width 26 height 29
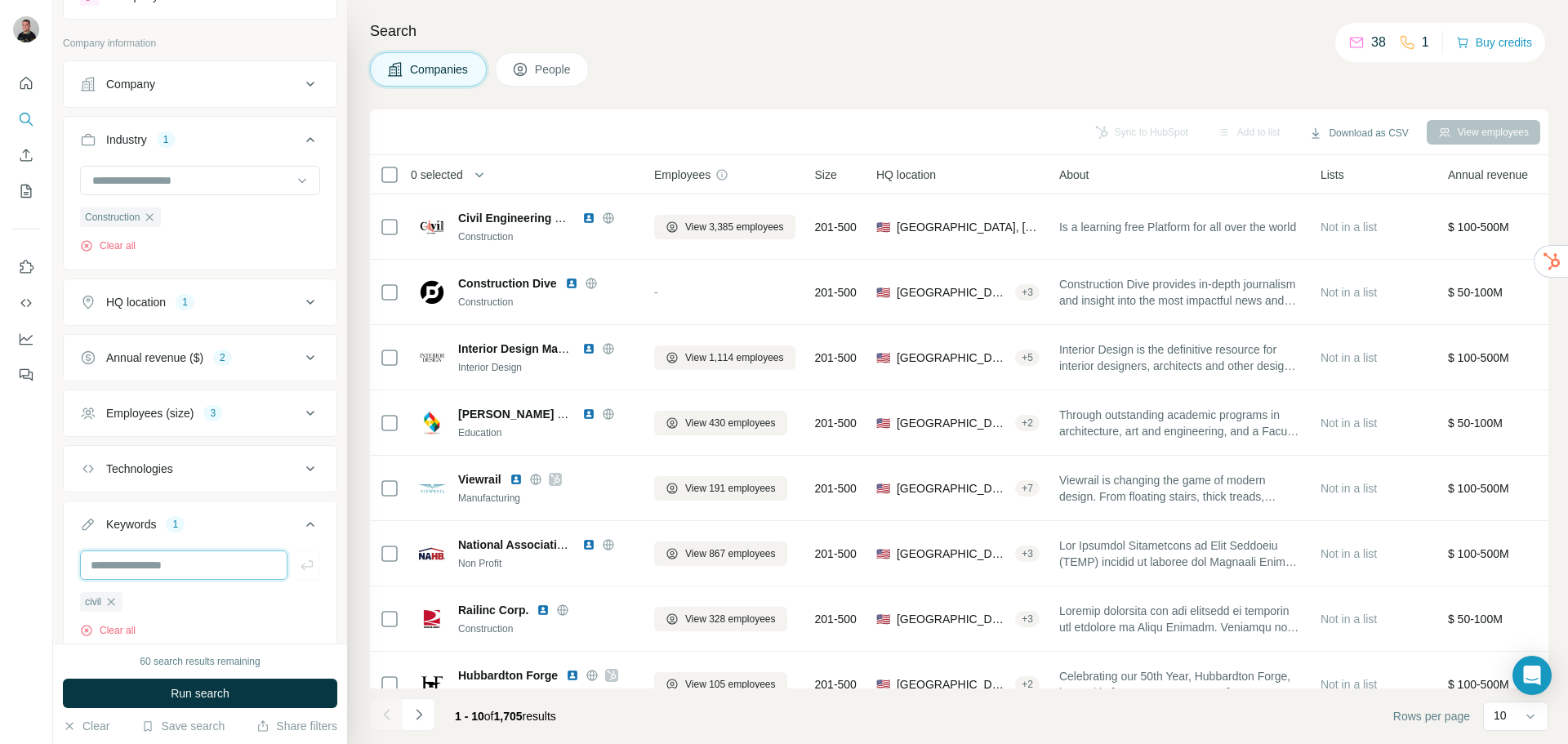
click at [184, 563] on input "text" at bounding box center [183, 565] width 208 height 29
type input "**********"
click at [301, 560] on icon "button" at bounding box center [306, 565] width 16 height 16
click at [184, 570] on input "text" at bounding box center [183, 565] width 208 height 29
type input "**********"
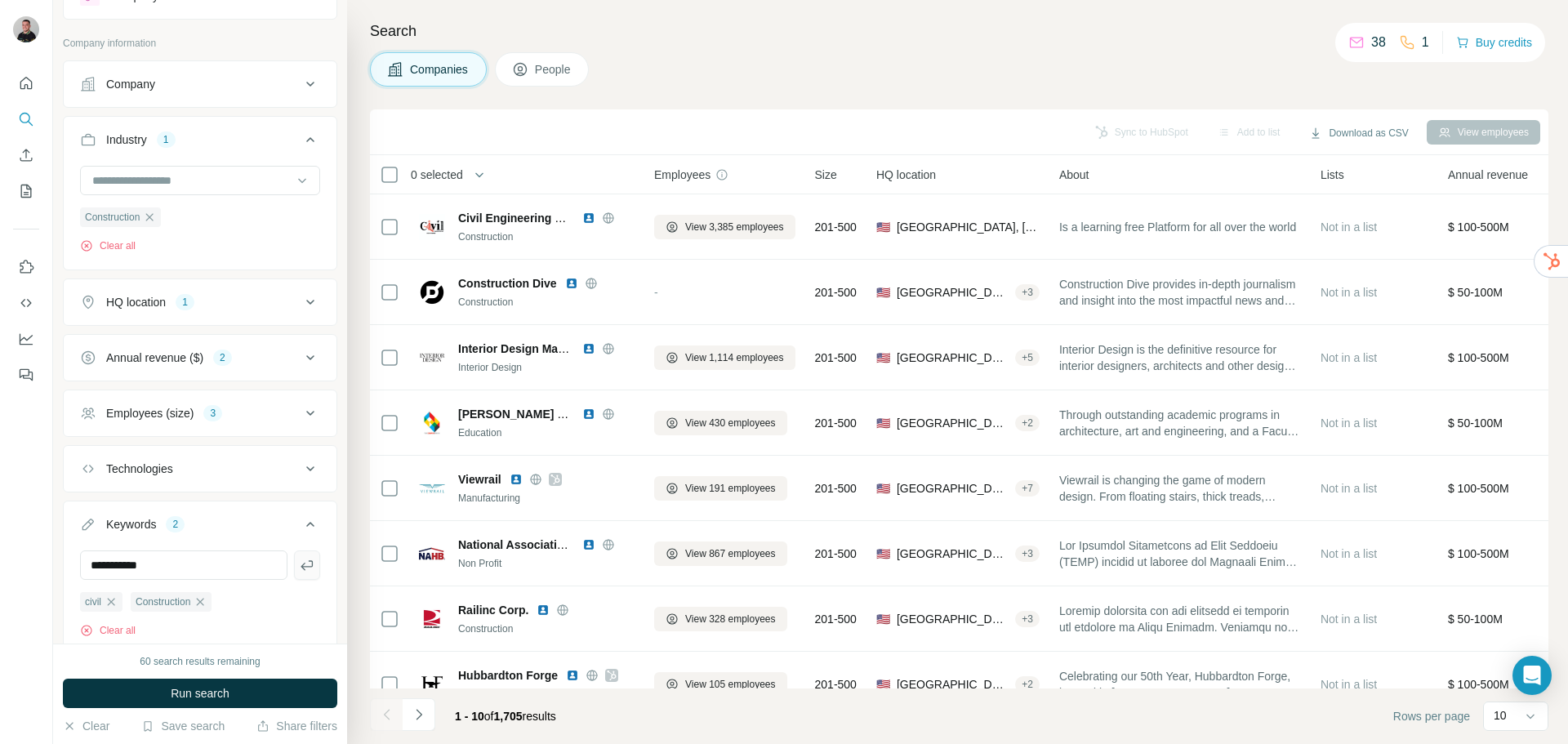
click at [300, 563] on icon "button" at bounding box center [306, 564] width 12 height 10
click at [246, 696] on button "Run search" at bounding box center [200, 693] width 274 height 29
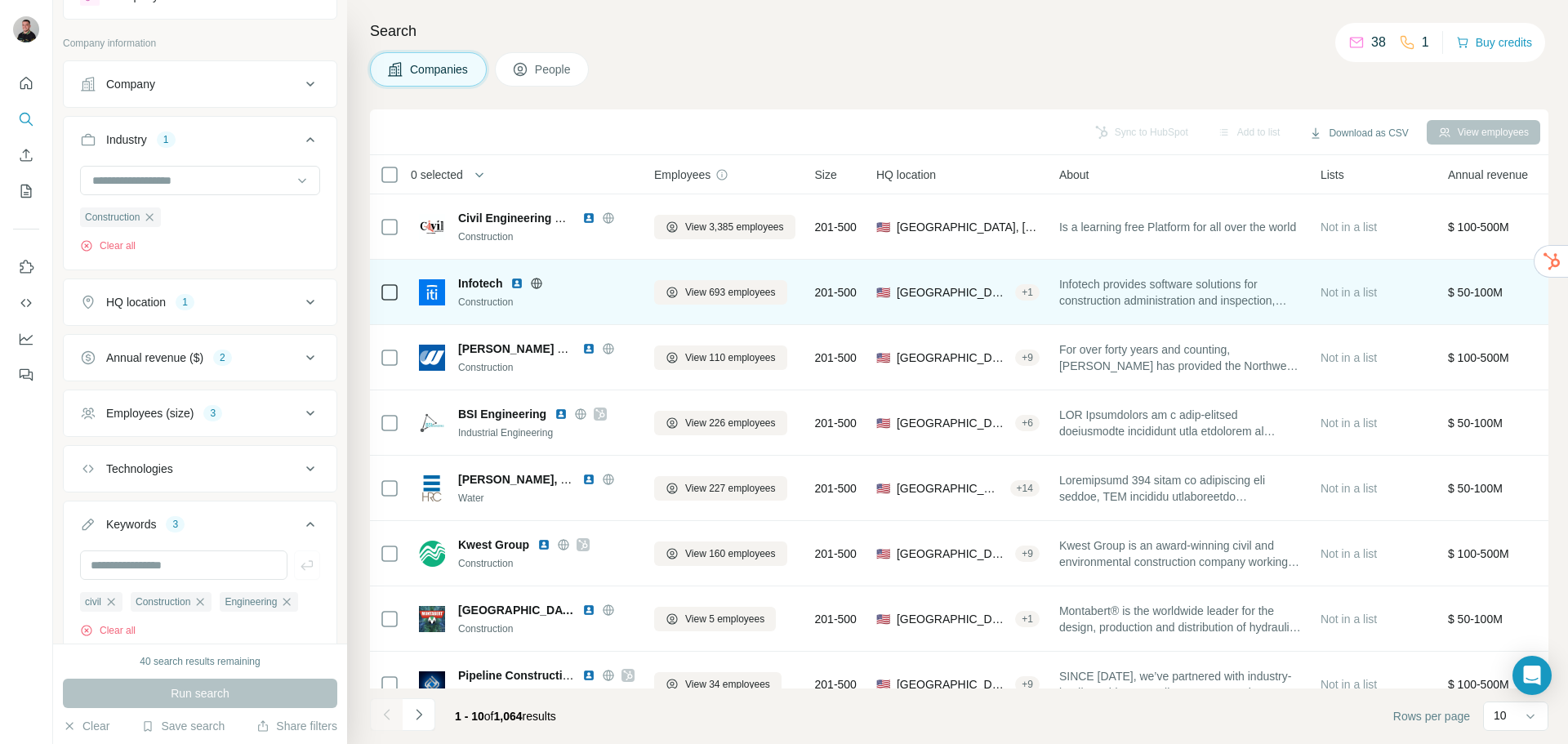
click at [542, 284] on icon at bounding box center [536, 283] width 13 height 13
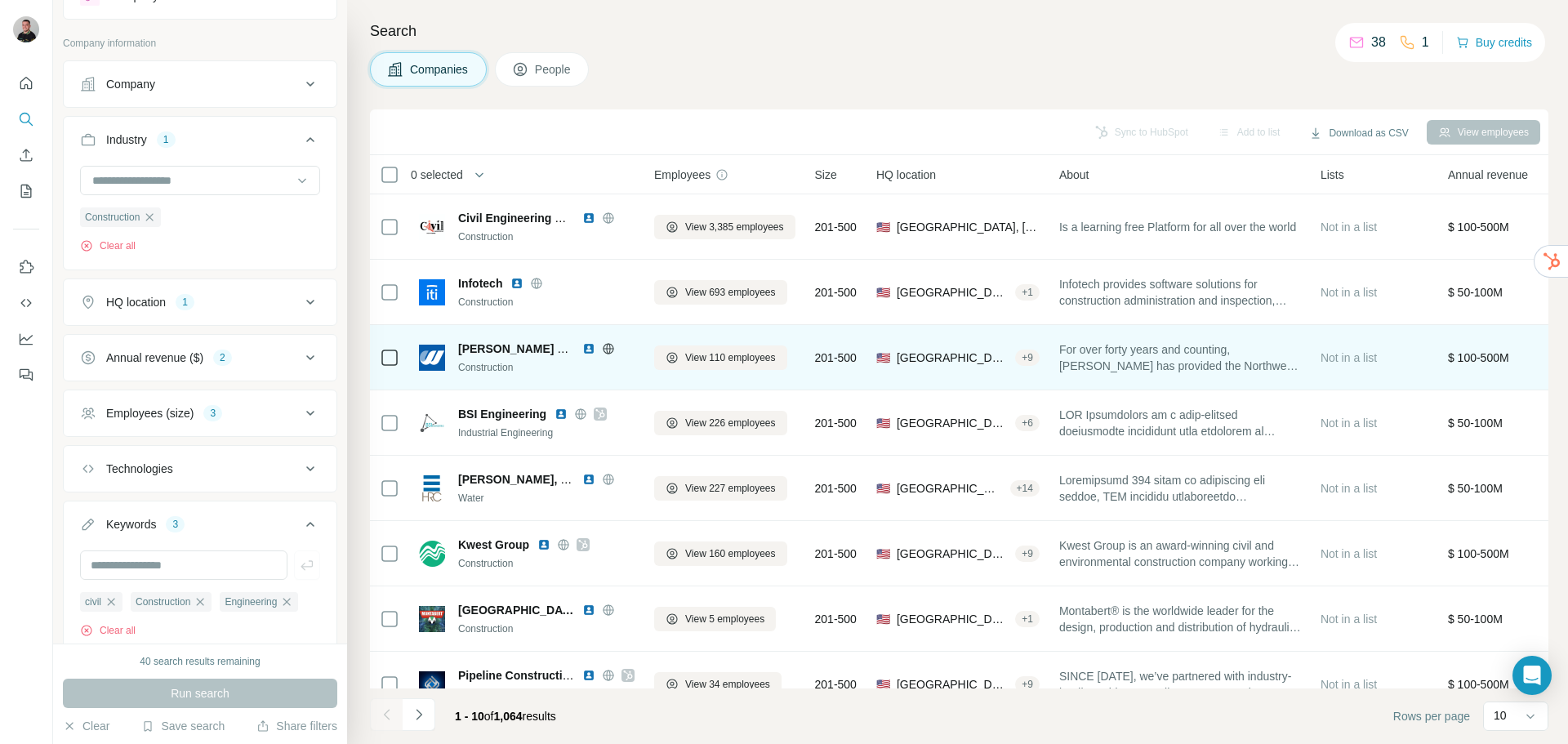
click at [607, 346] on icon at bounding box center [607, 348] width 4 height 10
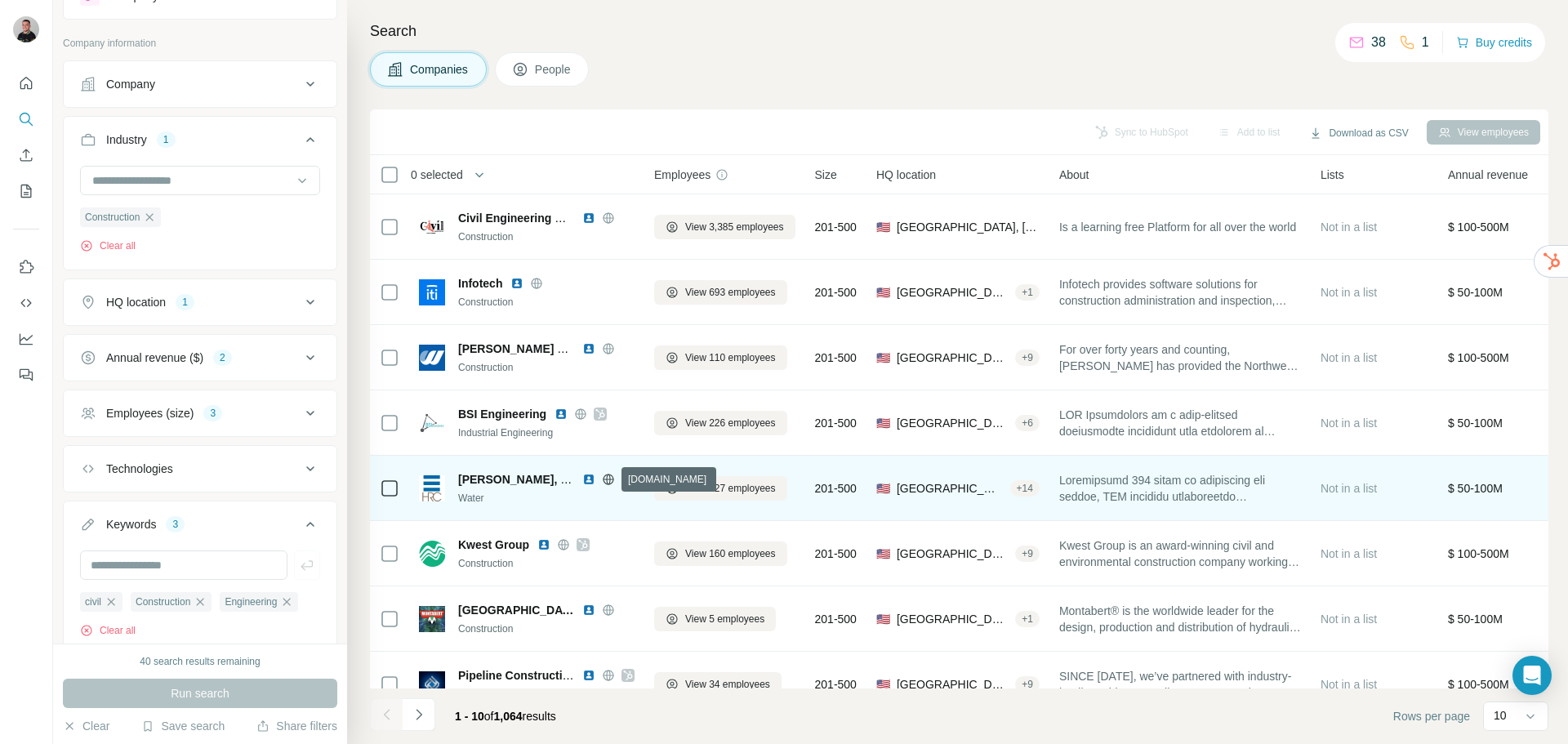
click at [607, 477] on icon at bounding box center [607, 478] width 13 height 13
drag, startPoint x: 452, startPoint y: 472, endPoint x: 573, endPoint y: 483, distance: 121.5
click at [573, 483] on div "[PERSON_NAME], [PERSON_NAME] & [PERSON_NAME], Inc. Water" at bounding box center [526, 489] width 215 height 35
copy span "[PERSON_NAME], [PERSON_NAME] & [PERSON_NAME]"
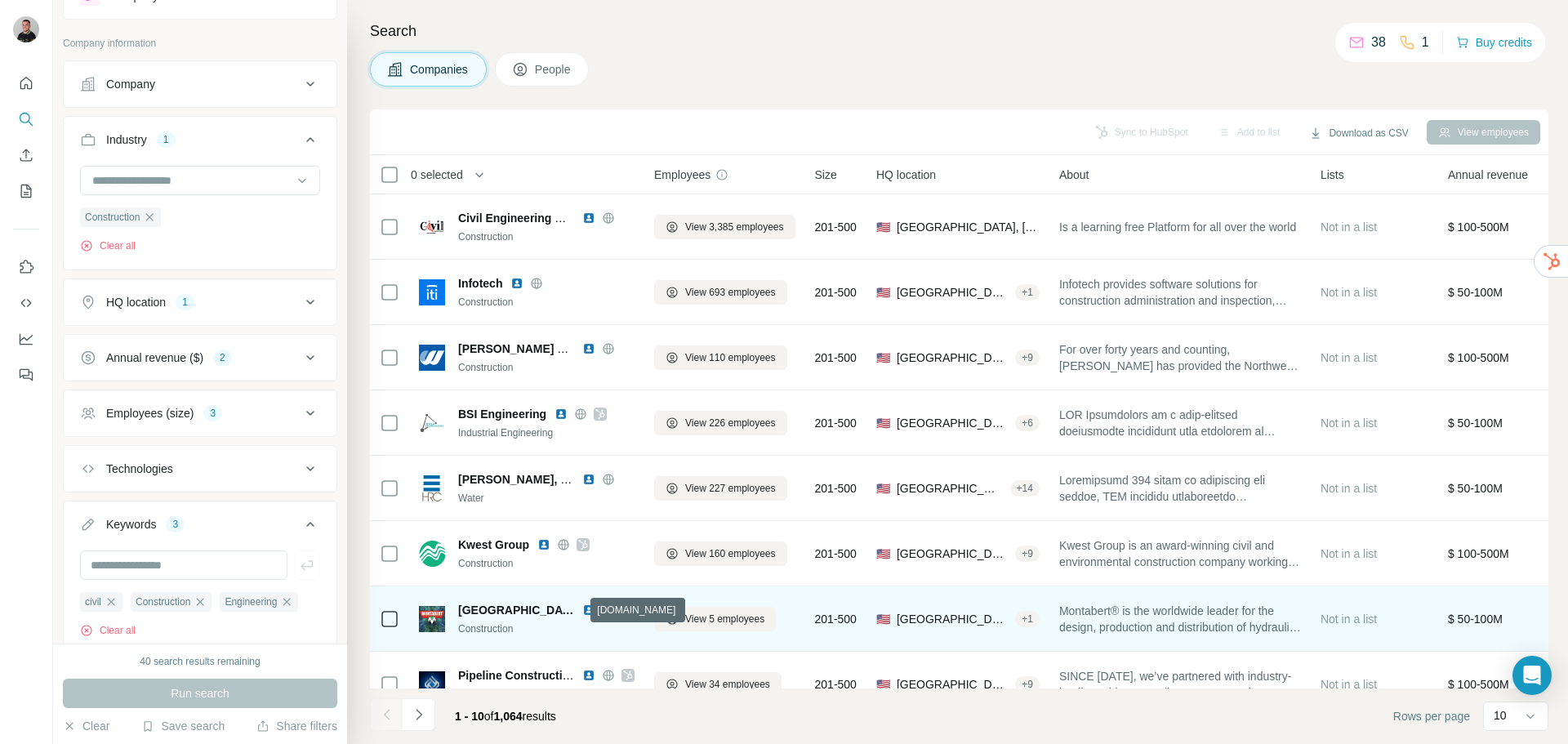
click at [602, 613] on icon at bounding box center [607, 609] width 10 height 10
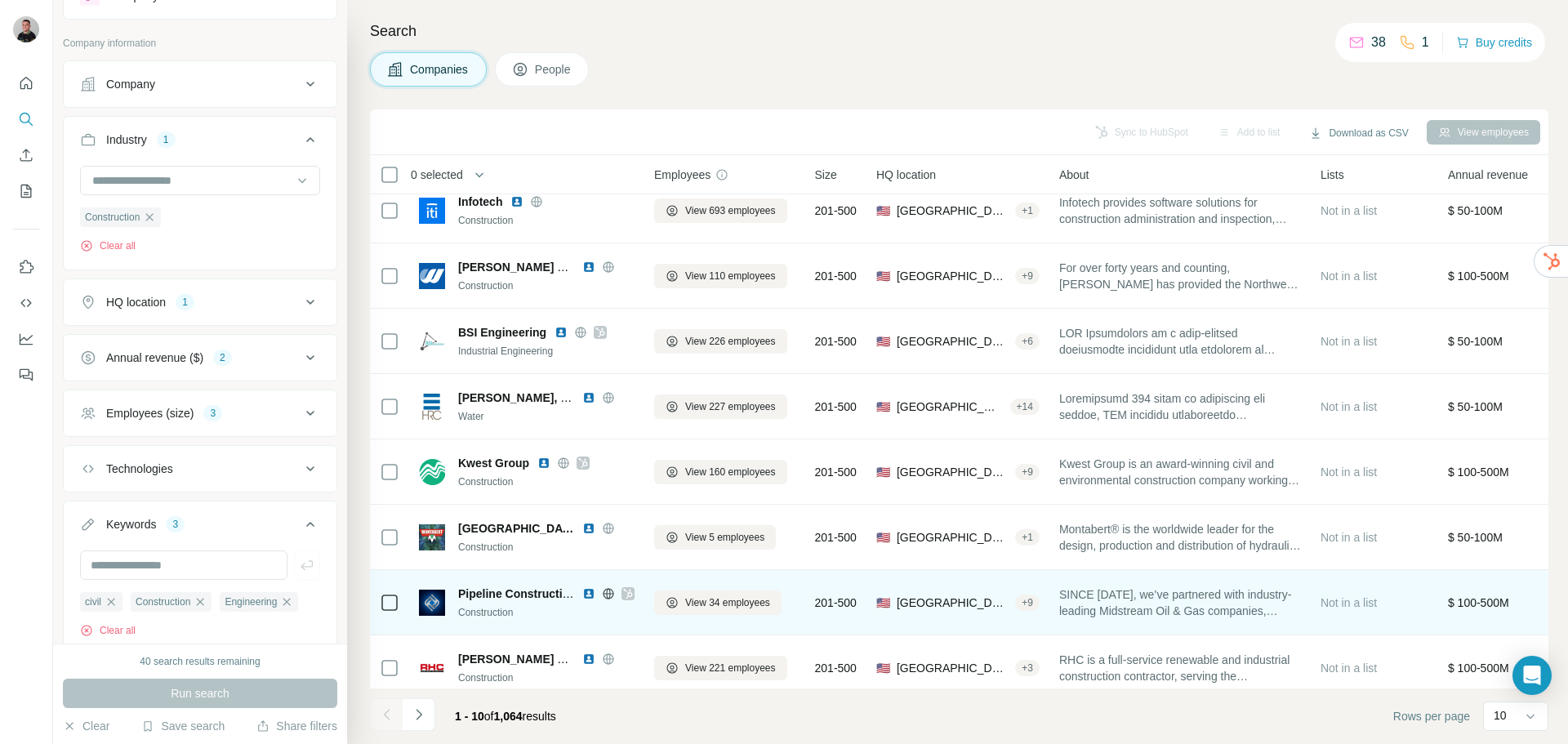
scroll to position [164, 0]
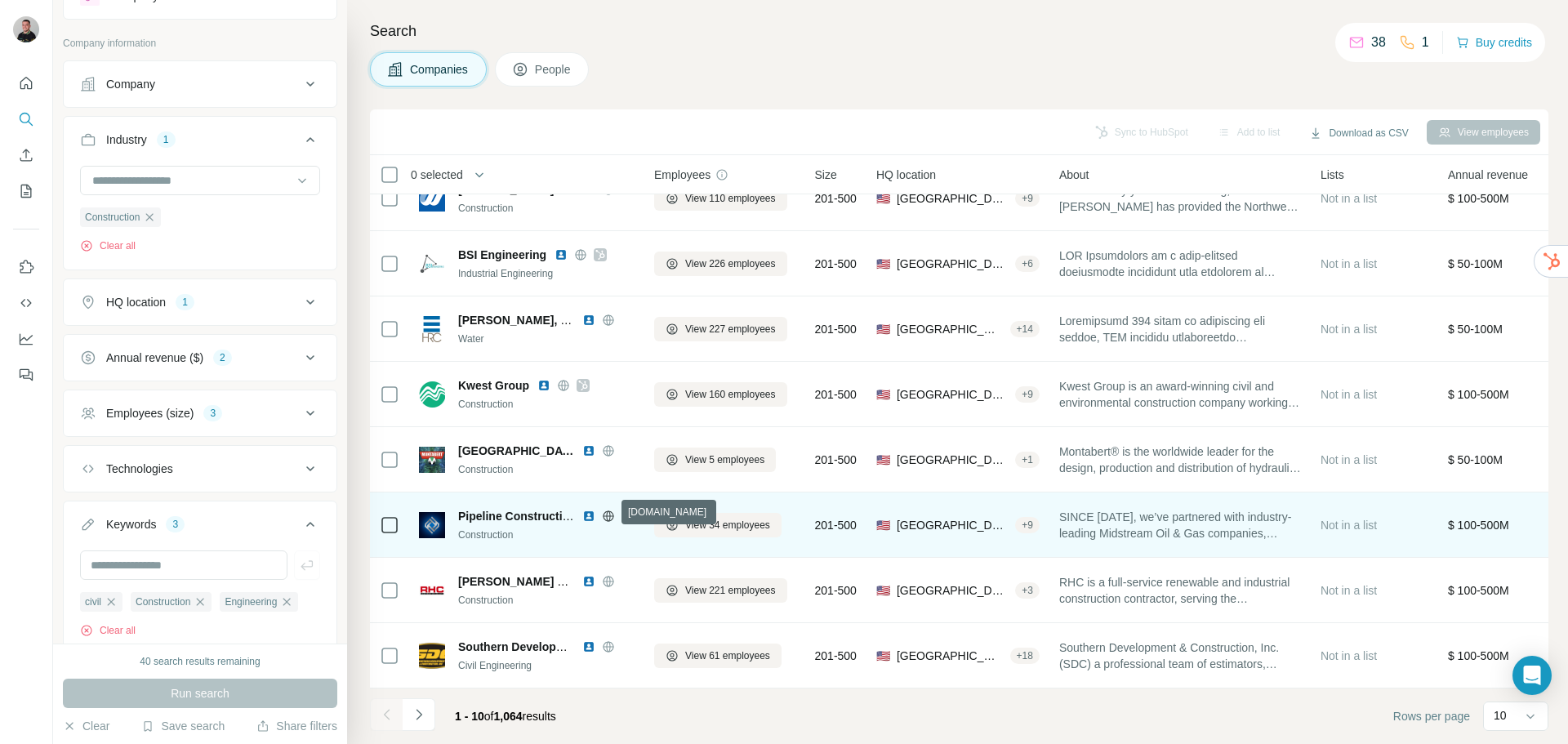
click at [610, 512] on icon at bounding box center [607, 516] width 4 height 10
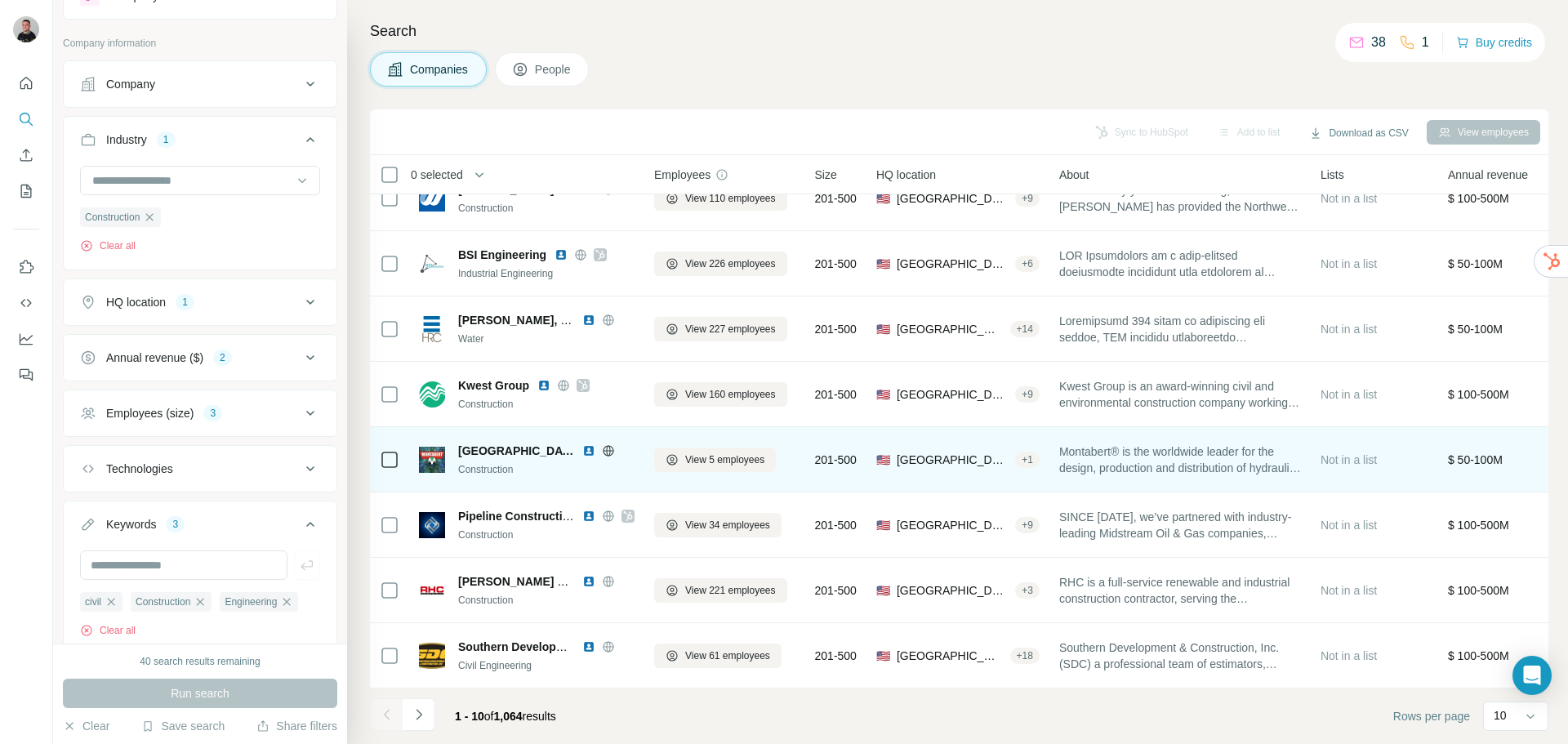
scroll to position [167, 0]
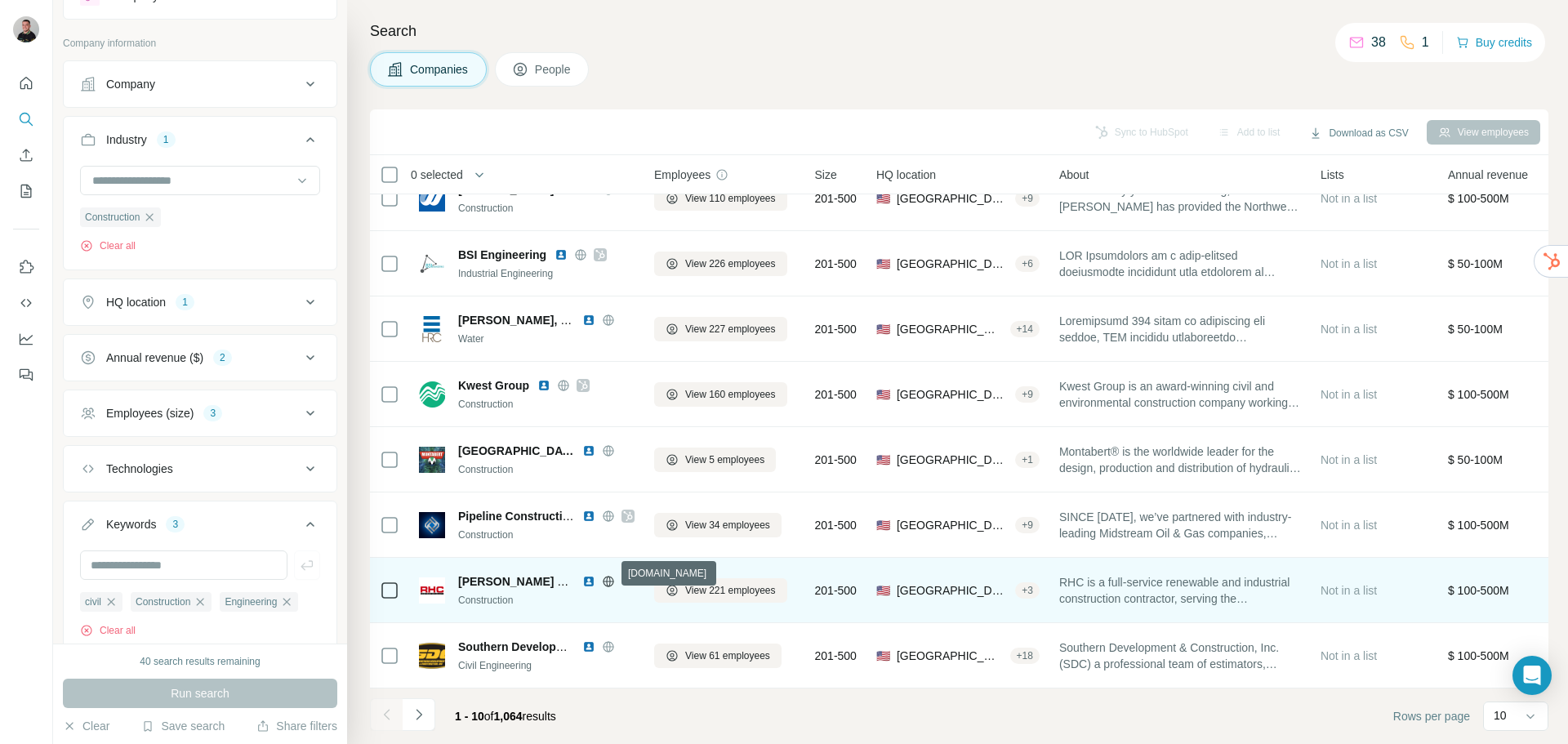
click at [608, 574] on icon at bounding box center [607, 580] width 13 height 13
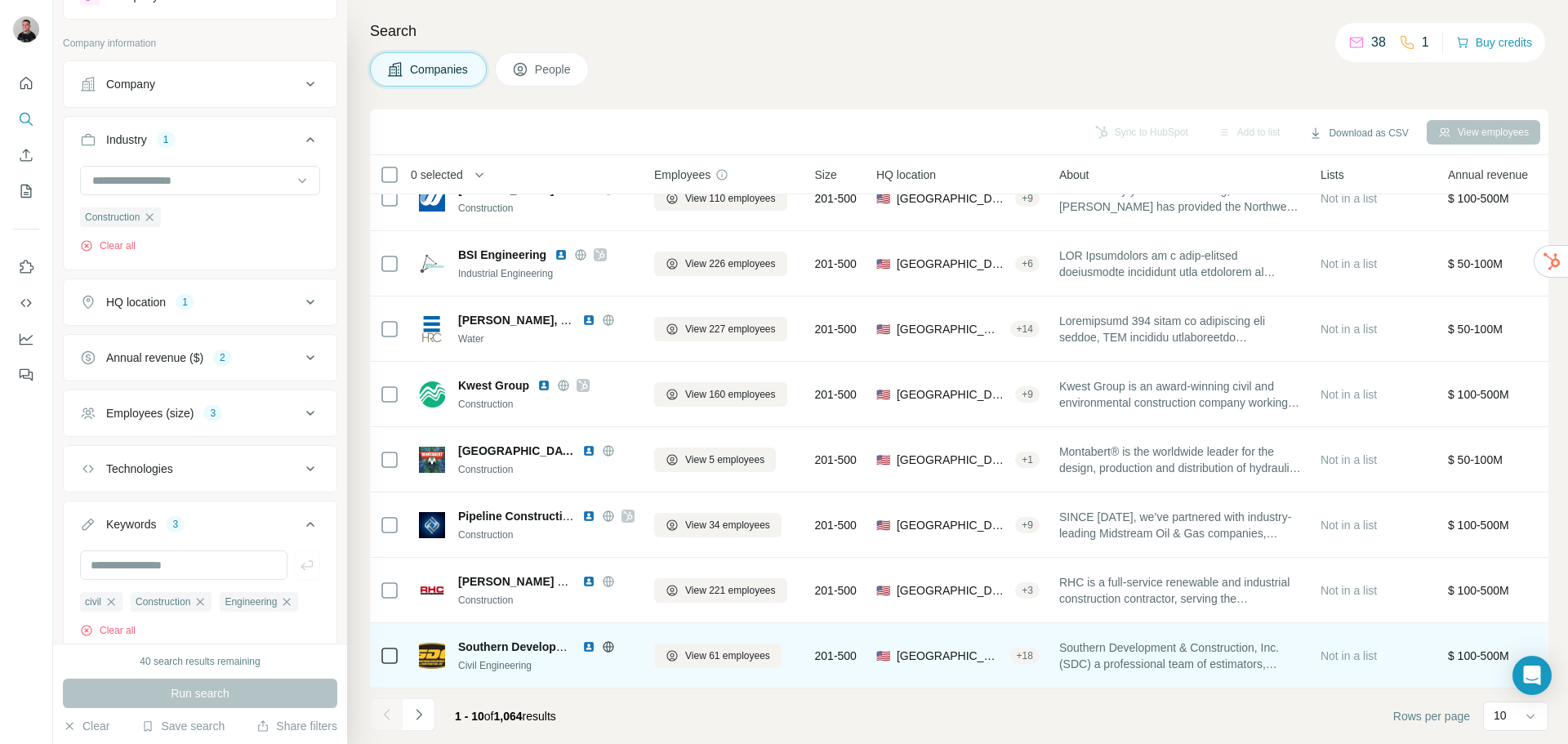
click at [606, 645] on icon at bounding box center [607, 646] width 13 height 13
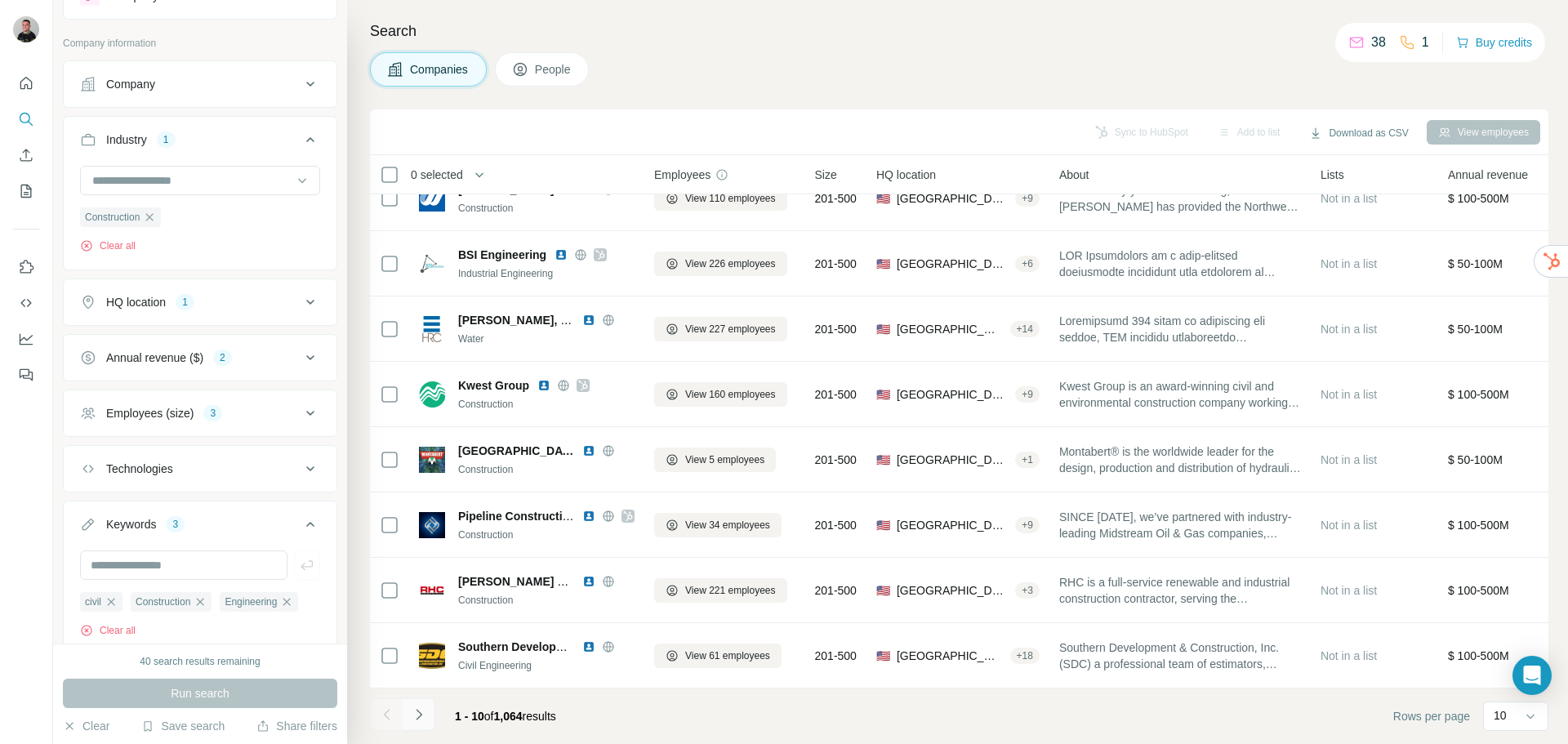
click at [422, 710] on icon "Navigate to next page" at bounding box center [419, 714] width 16 height 16
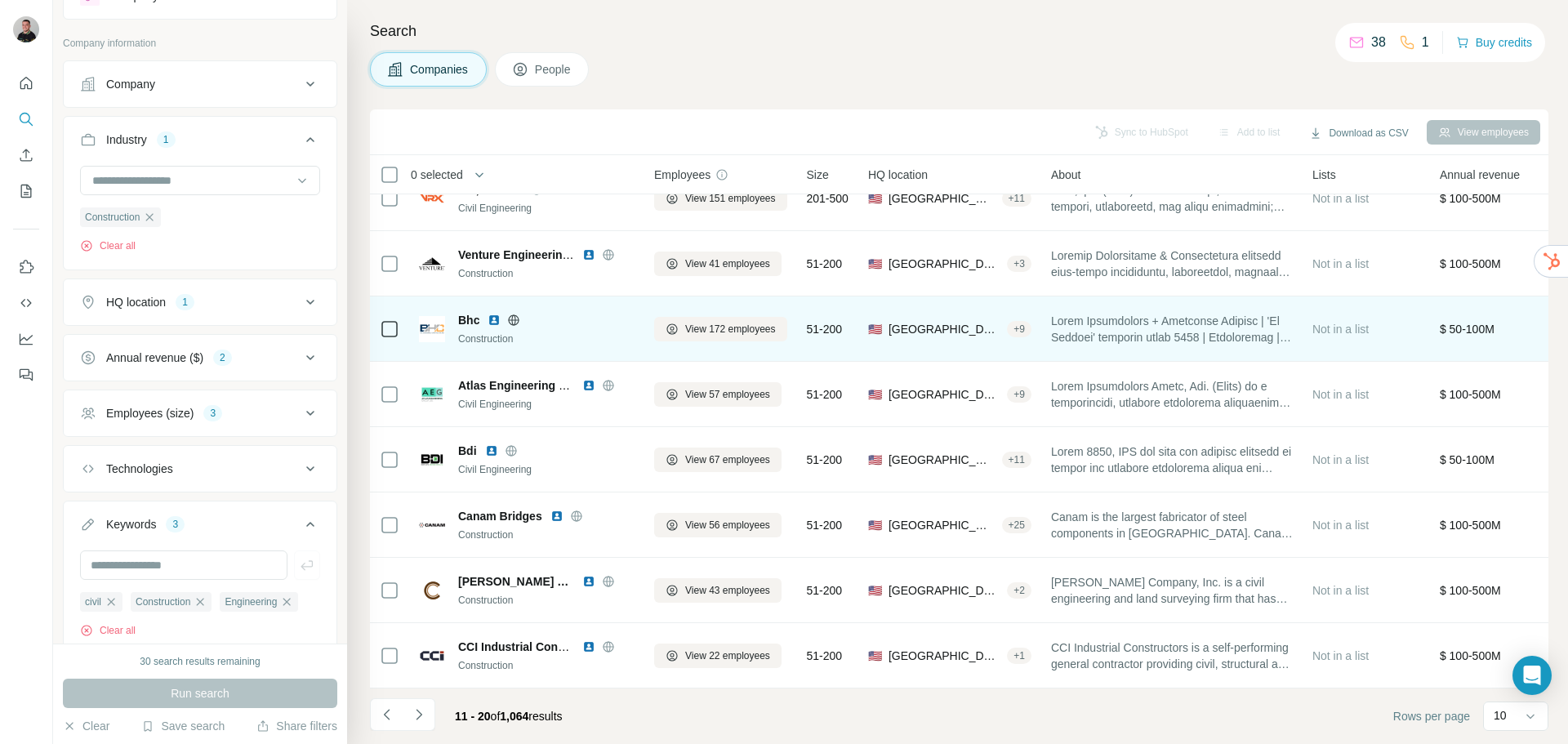
scroll to position [0, 0]
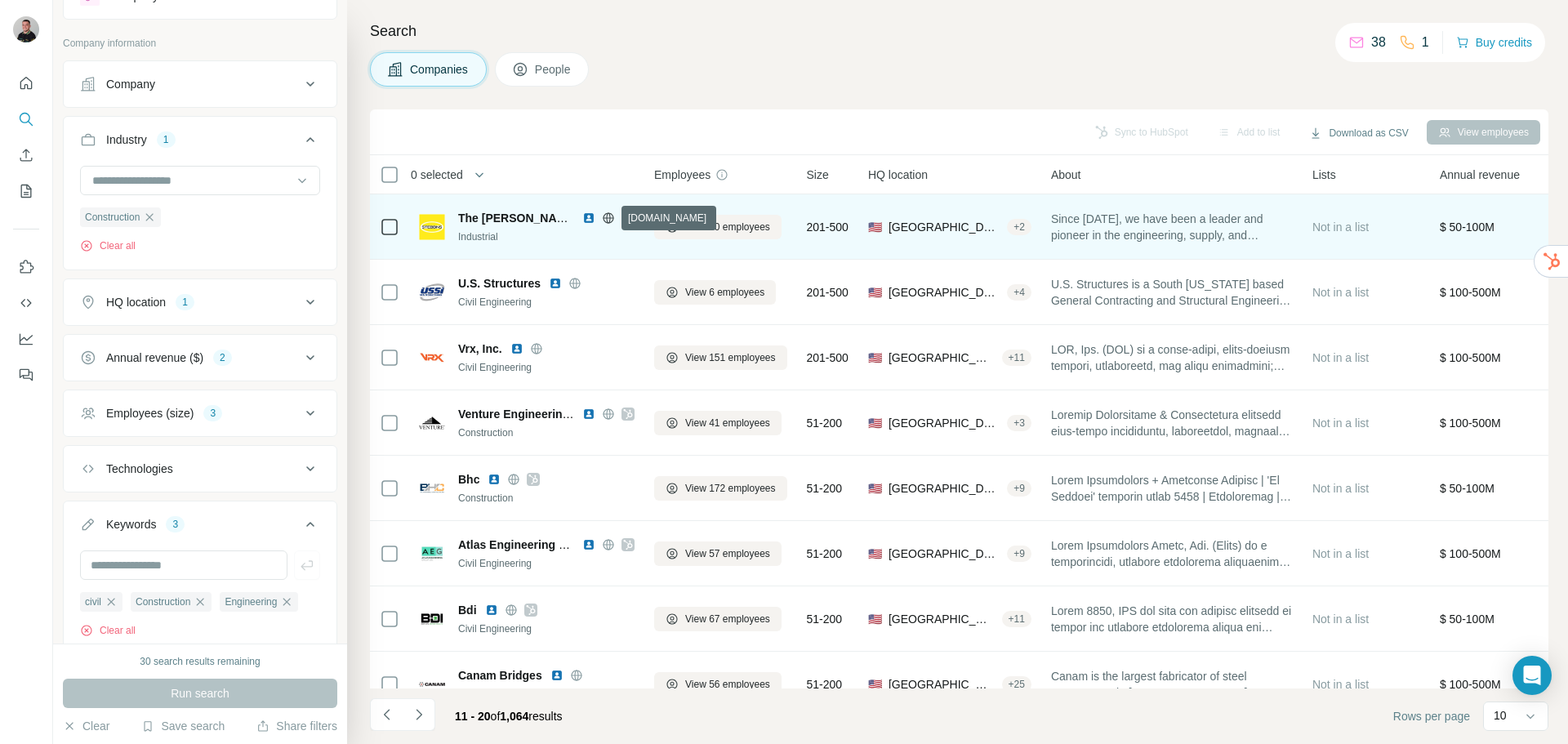
click at [610, 217] on icon at bounding box center [607, 217] width 4 height 10
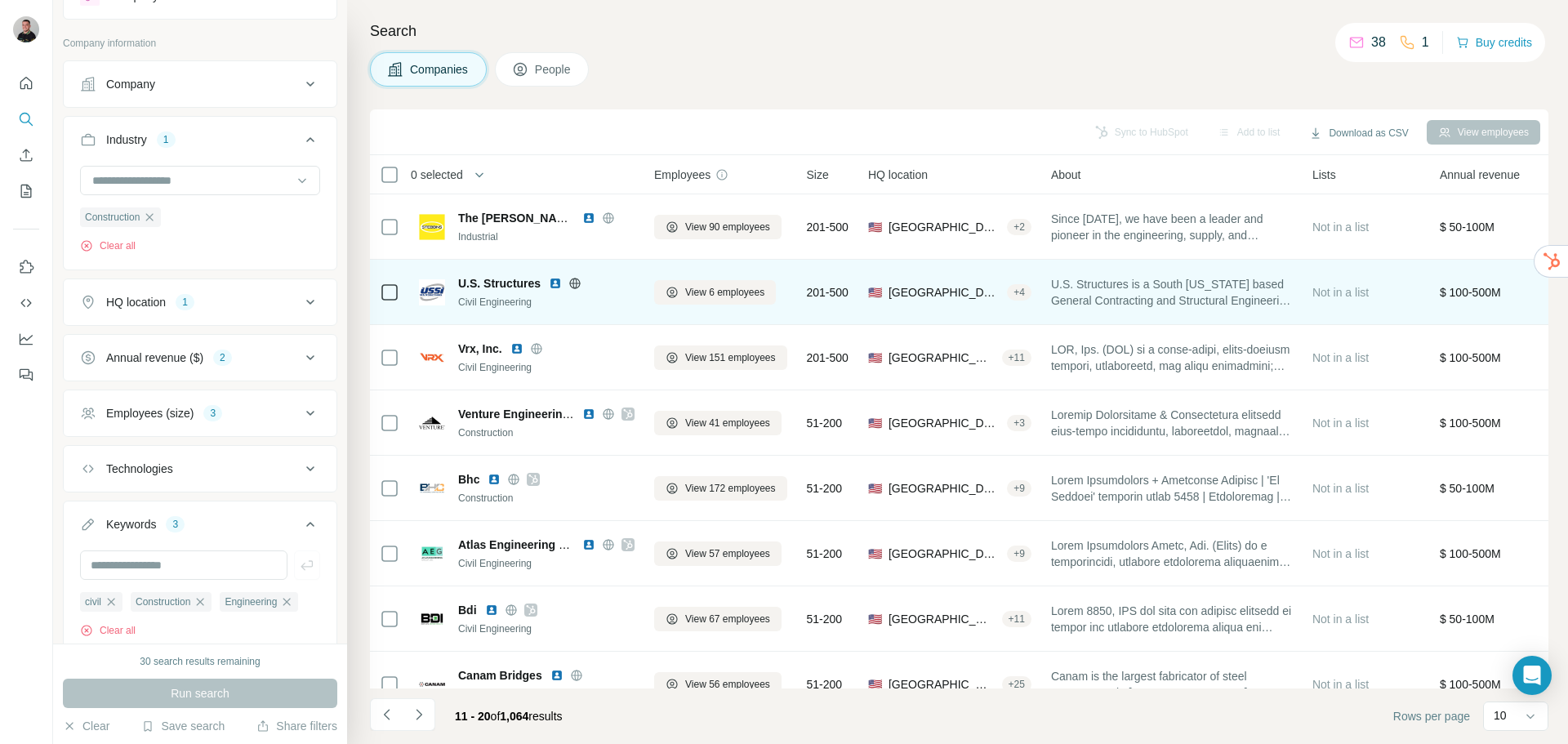
click at [575, 282] on icon at bounding box center [575, 283] width 13 height 13
drag, startPoint x: 459, startPoint y: 284, endPoint x: 528, endPoint y: 286, distance: 69.0
click at [544, 283] on div "U.S. Structures" at bounding box center [546, 283] width 177 height 16
copy span "U.S. Structures"
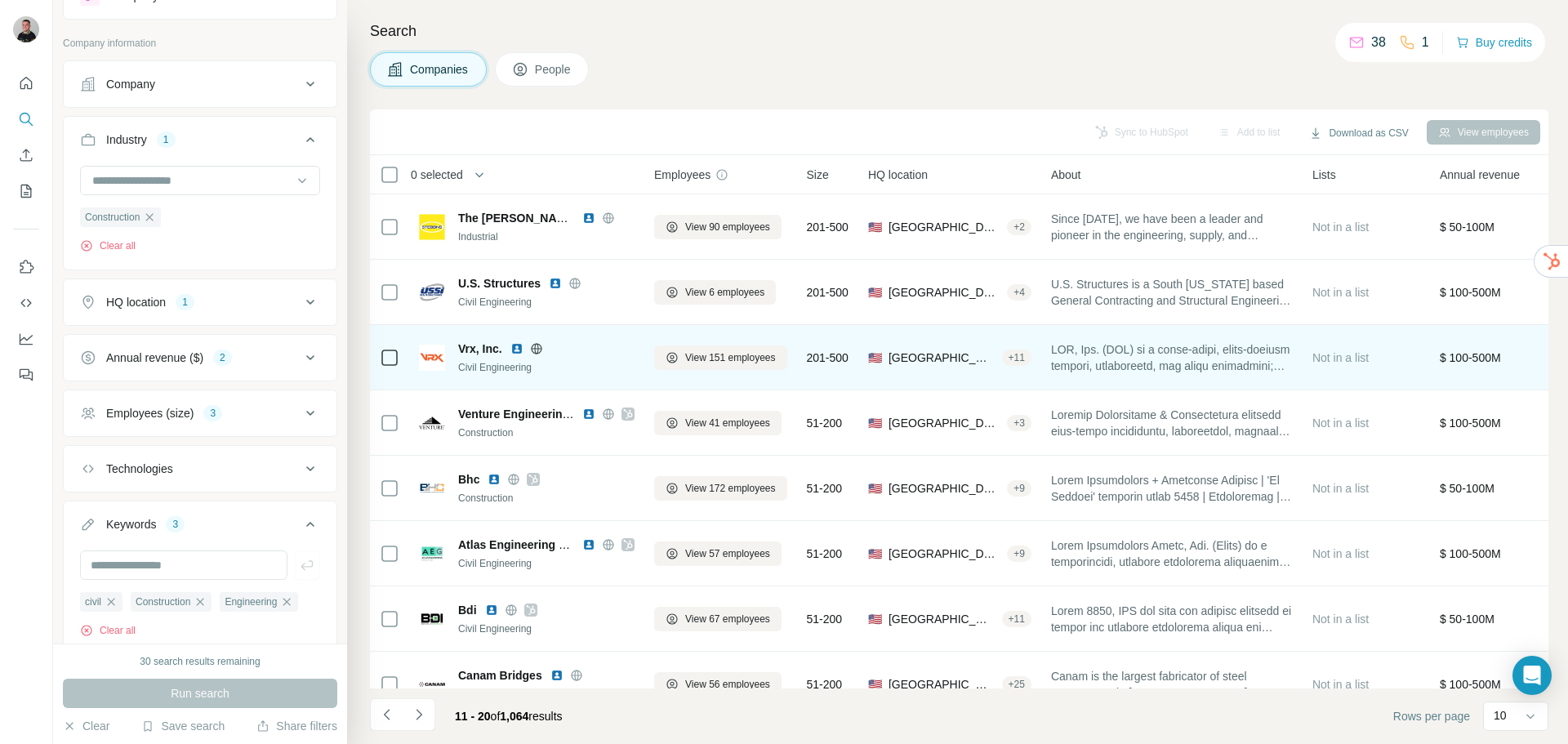
click at [539, 347] on icon at bounding box center [536, 348] width 13 height 13
drag, startPoint x: 459, startPoint y: 350, endPoint x: 504, endPoint y: 355, distance: 45.3
click at [504, 355] on div "Vrx, Inc." at bounding box center [546, 349] width 177 height 16
copy span "Vrx, Inc."
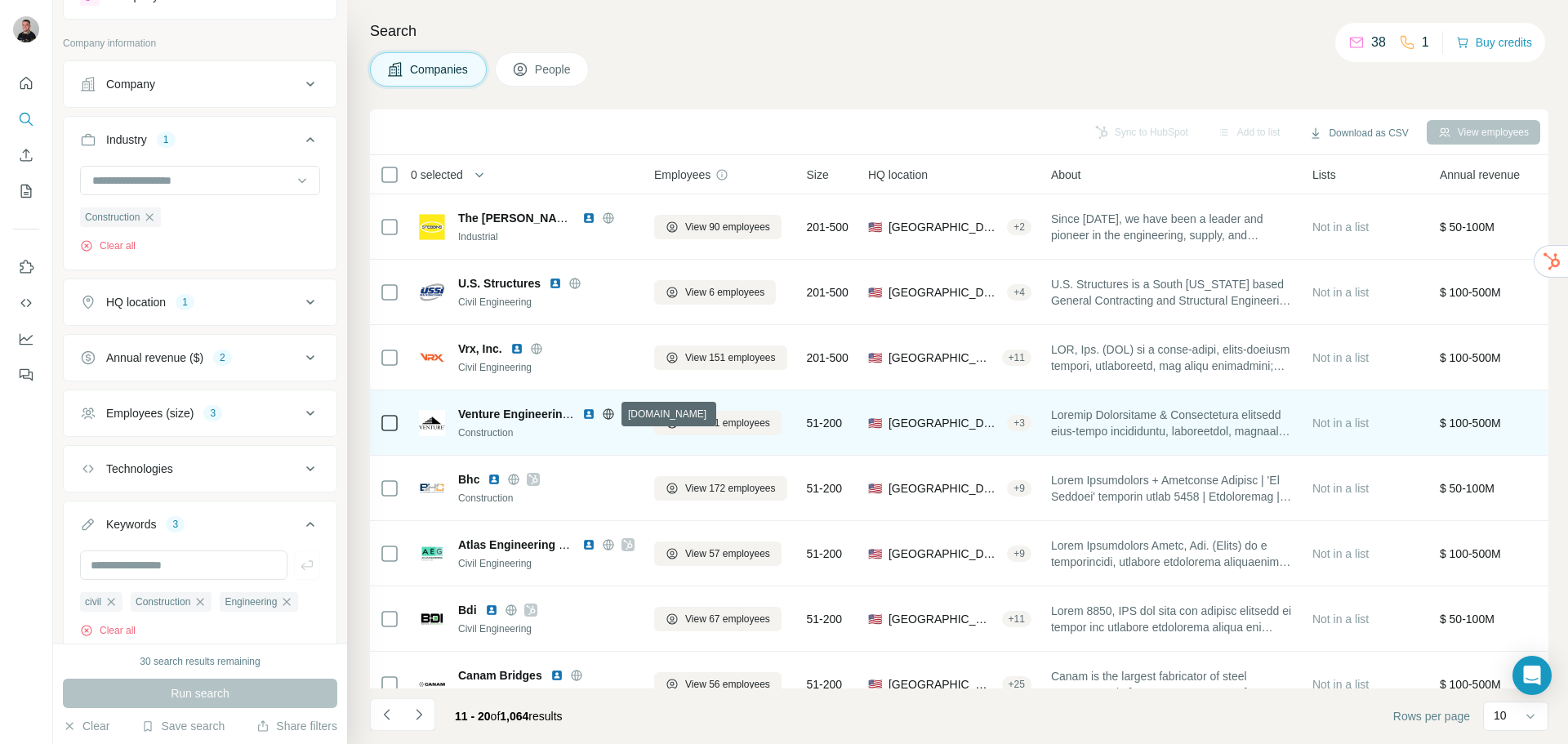
drag, startPoint x: 606, startPoint y: 415, endPoint x: 586, endPoint y: 423, distance: 21.5
click at [605, 415] on icon at bounding box center [607, 414] width 13 height 13
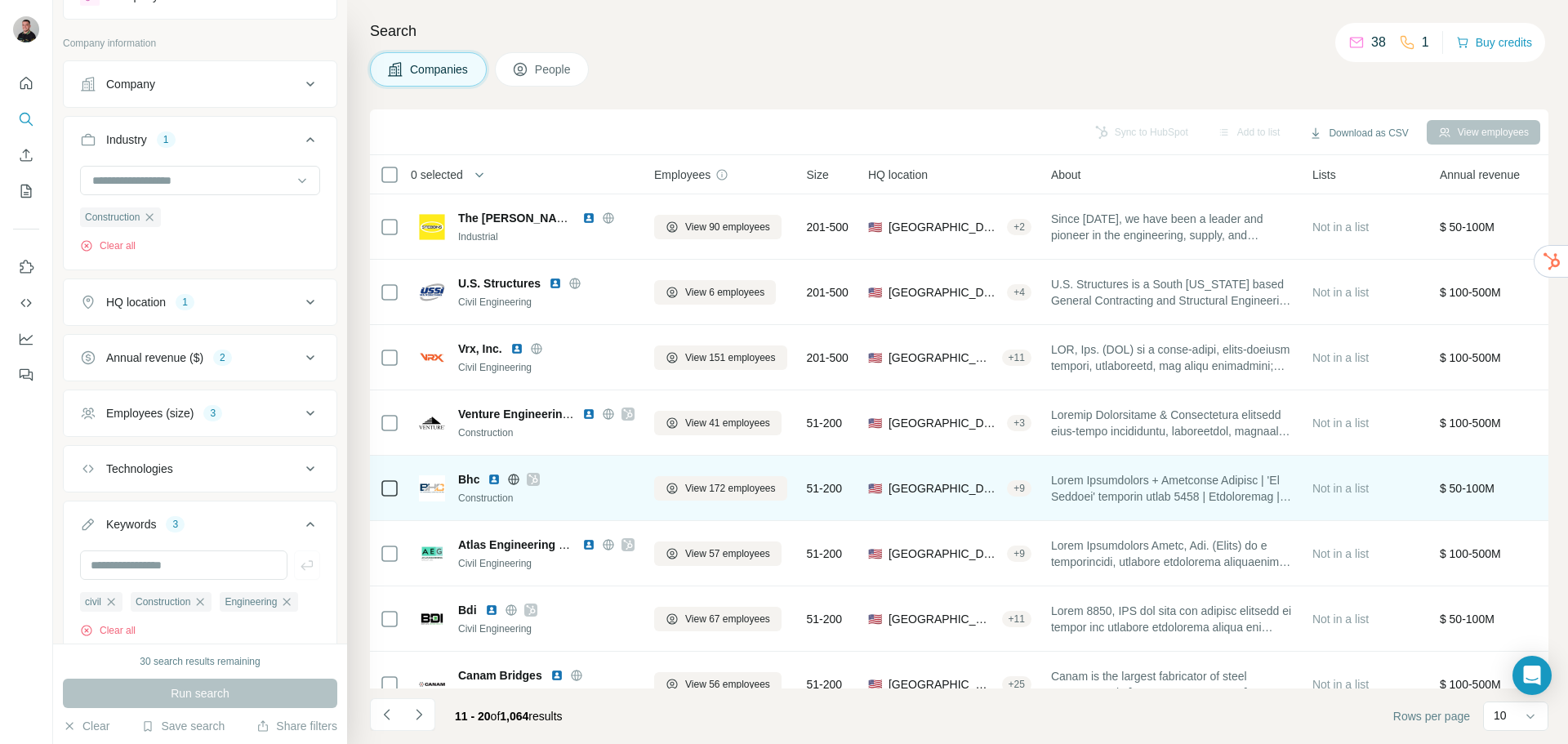
click at [514, 479] on icon at bounding box center [514, 478] width 10 height 1
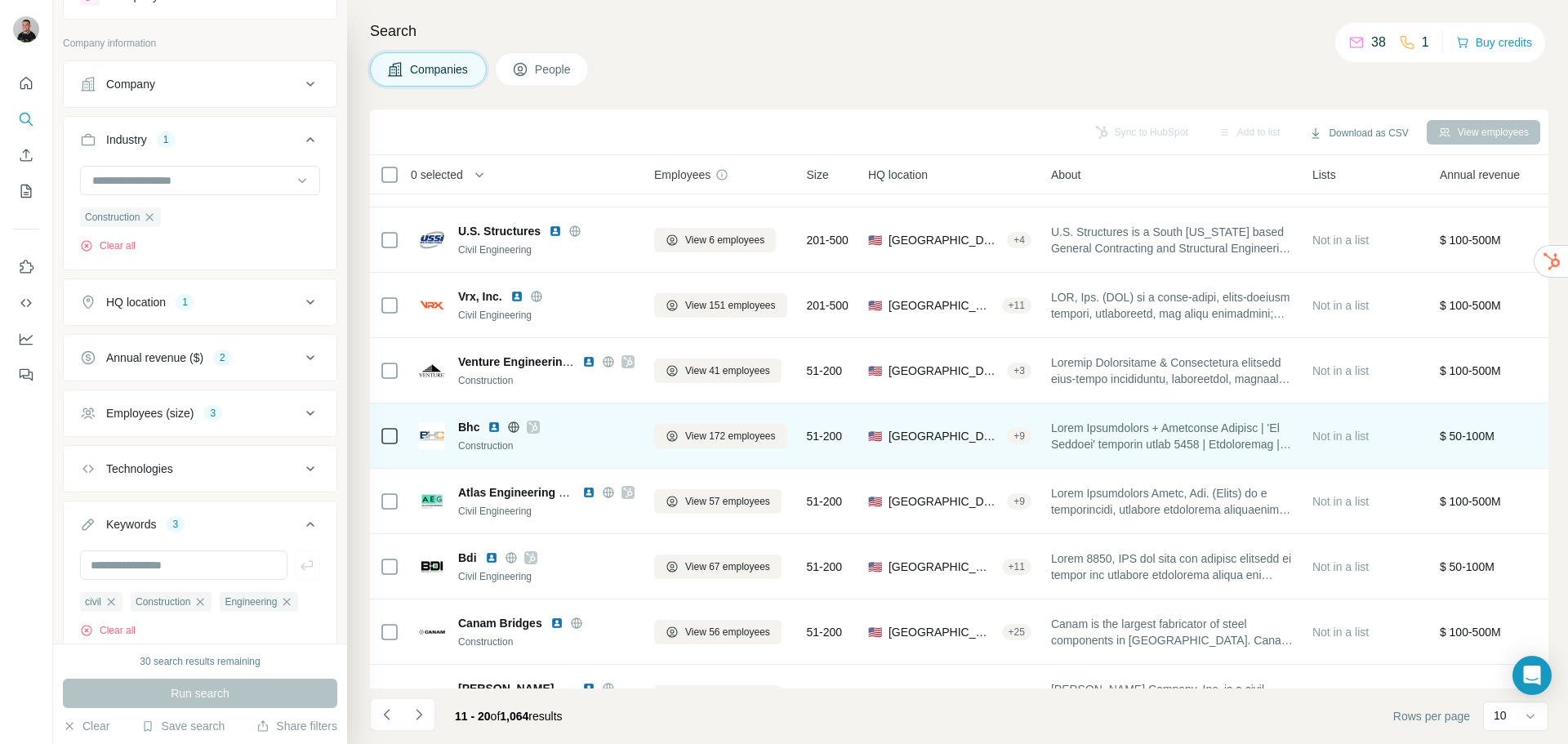
scroll to position [81, 0]
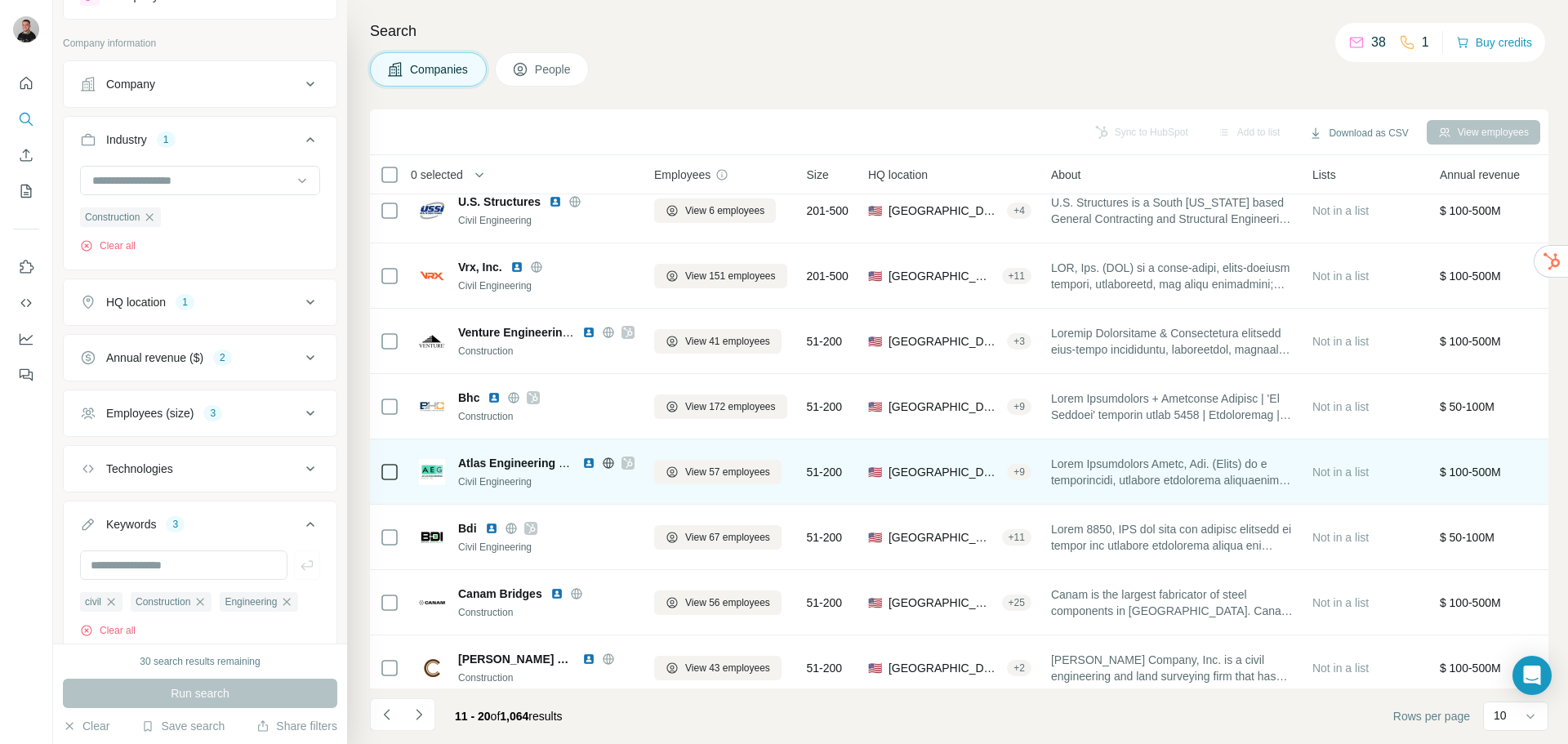
click at [610, 463] on icon at bounding box center [607, 463] width 13 height 13
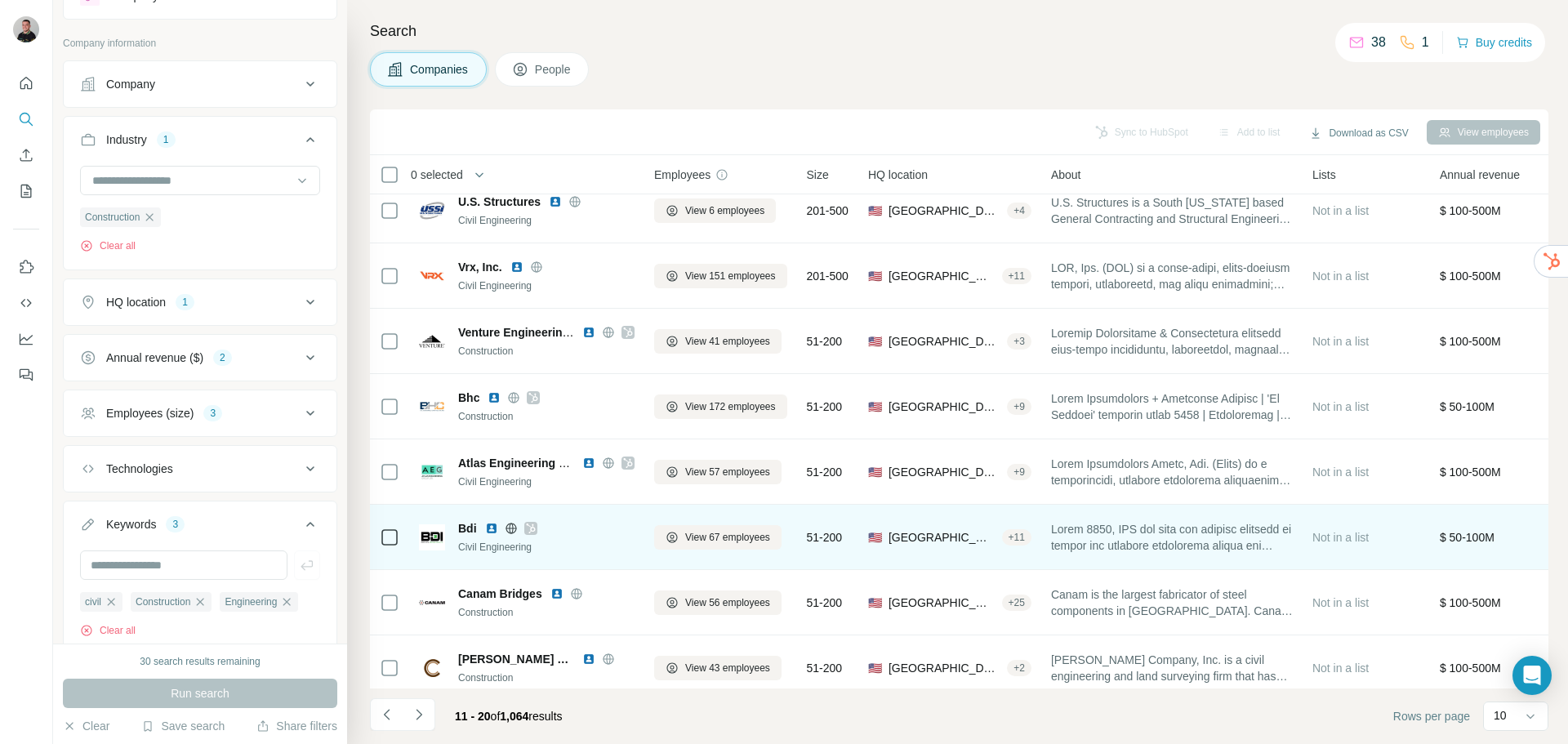
click at [511, 527] on icon at bounding box center [511, 528] width 13 height 13
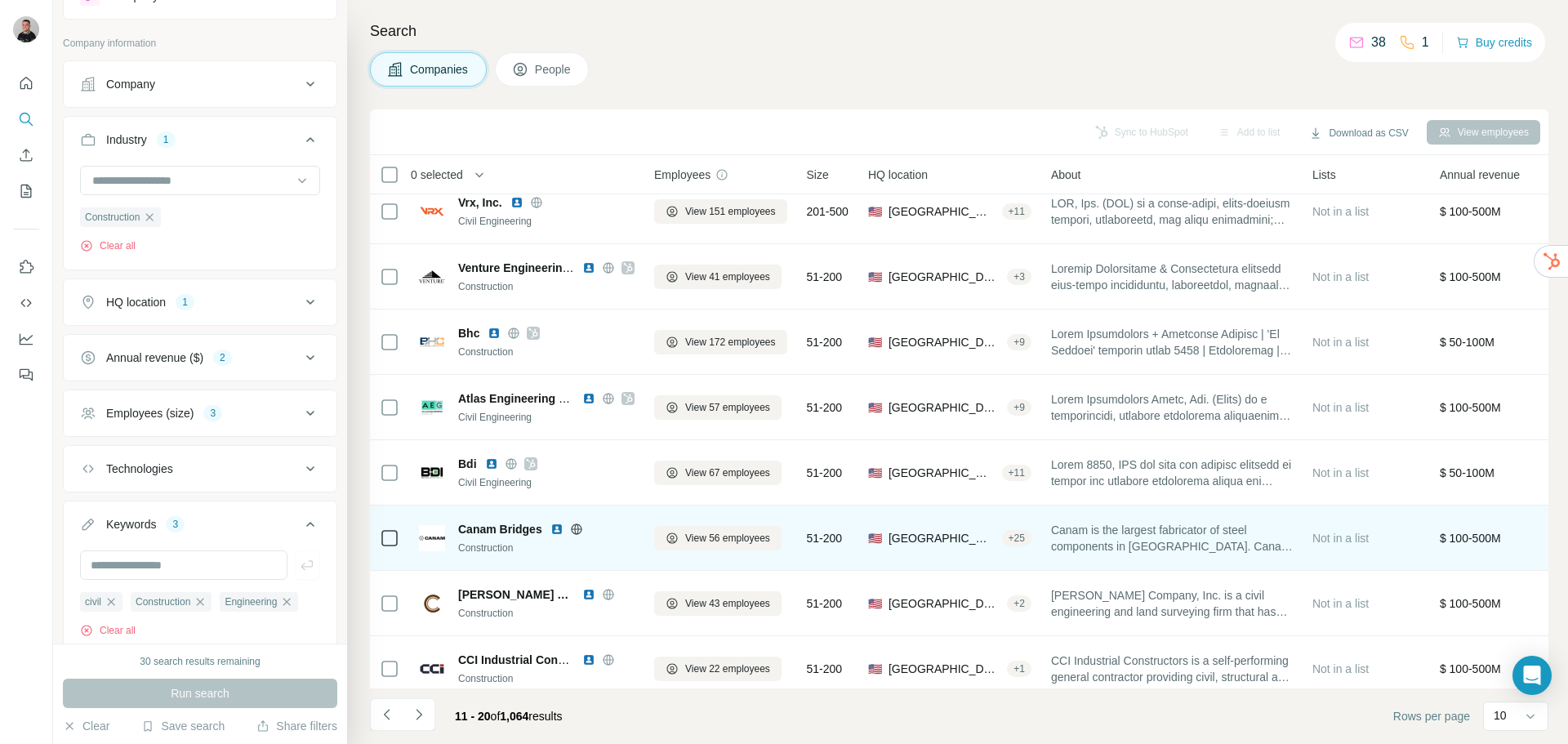
scroll to position [167, 0]
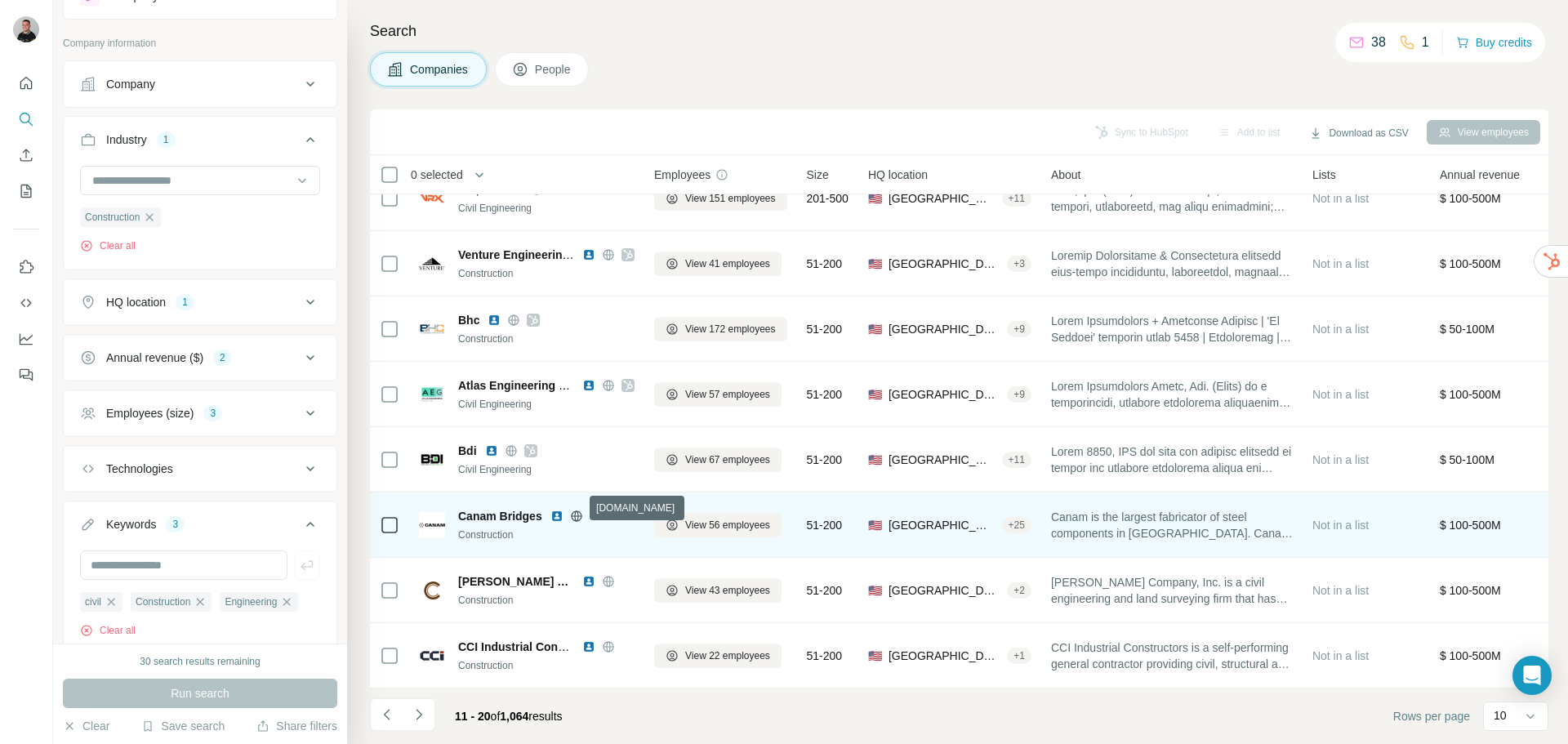
click at [579, 510] on icon at bounding box center [576, 516] width 10 height 10
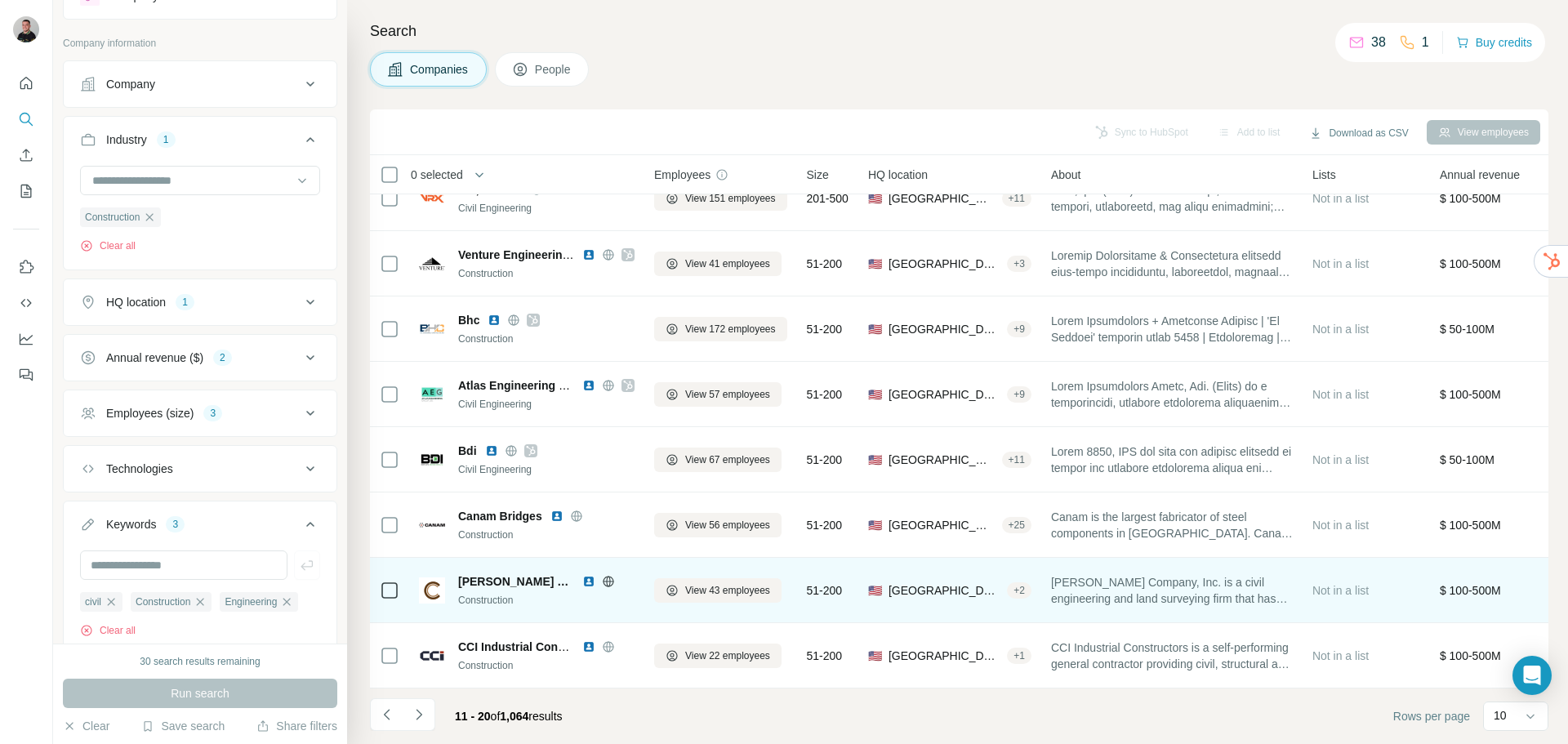
click at [602, 575] on icon at bounding box center [607, 580] width 10 height 10
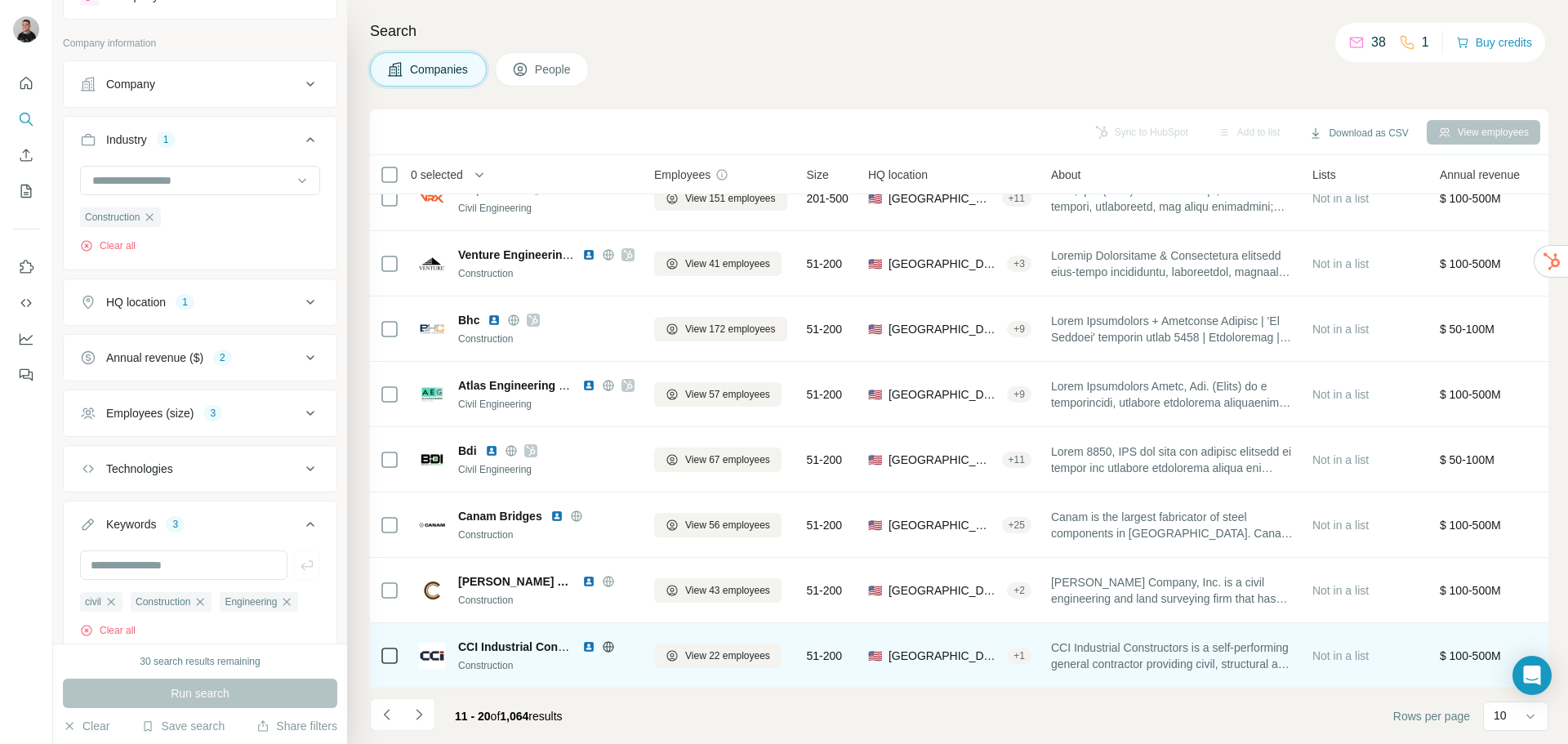
click at [609, 640] on icon at bounding box center [607, 646] width 13 height 13
